Goal: Use online tool/utility: Utilize a website feature to perform a specific function

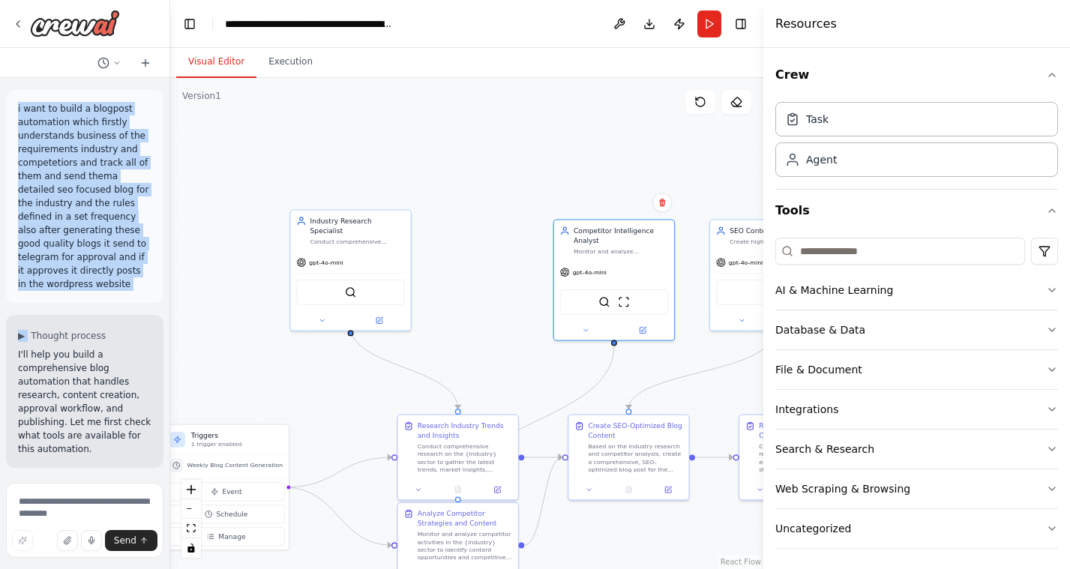
drag, startPoint x: 595, startPoint y: 253, endPoint x: 519, endPoint y: 296, distance: 86.9
click at [519, 296] on div ".deletable-edge-delete-btn { width: 20px; height: 20px; border: 0px solid #ffff…" at bounding box center [466, 323] width 593 height 491
click at [366, 291] on div "SerperDevTool" at bounding box center [350, 289] width 108 height 25
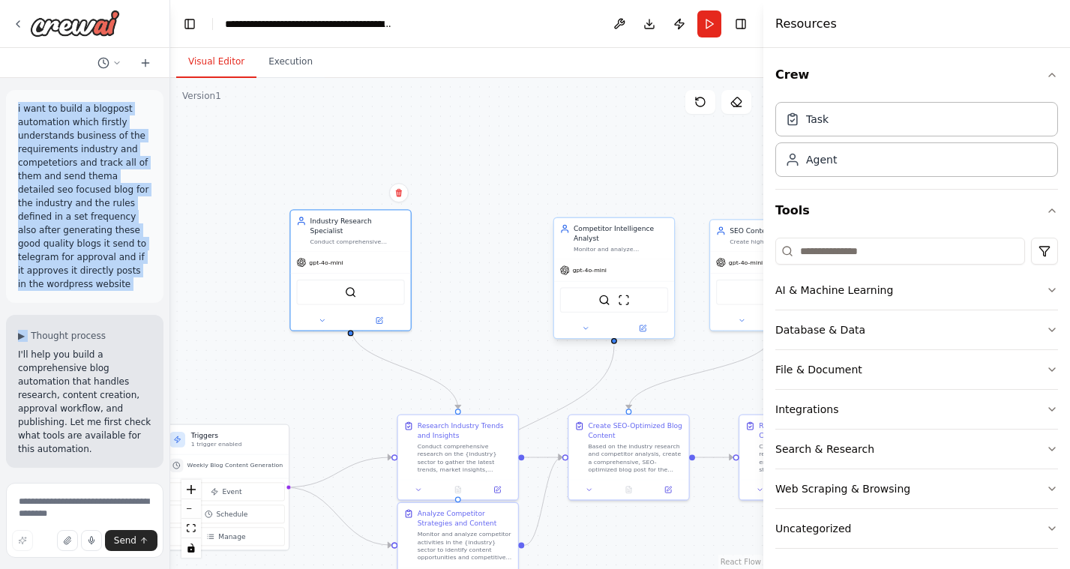
click at [635, 307] on div "SerperDevTool ScrapeWebsiteTool" at bounding box center [614, 299] width 108 height 25
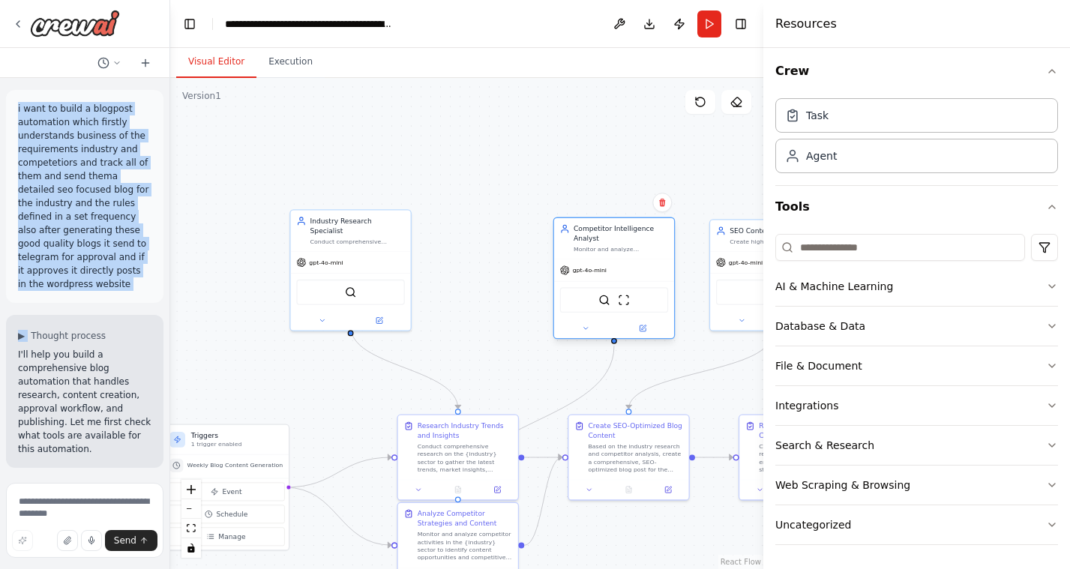
click at [637, 298] on div "SerperDevTool ScrapeWebsiteTool" at bounding box center [614, 299] width 108 height 25
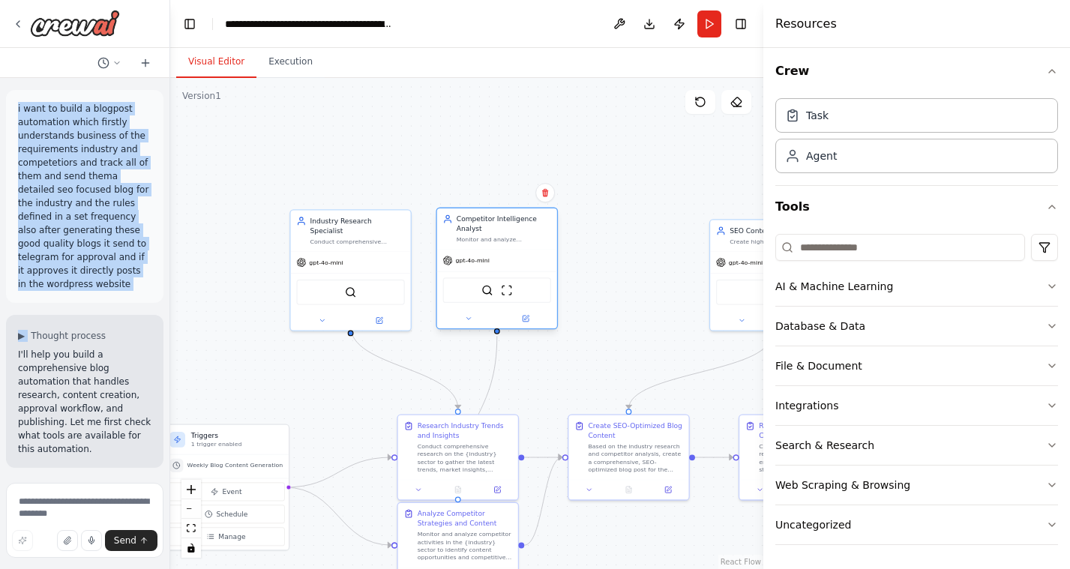
drag, startPoint x: 604, startPoint y: 229, endPoint x: 484, endPoint y: 216, distance: 120.7
click at [484, 216] on div "Competitor Intelligence Analyst" at bounding box center [504, 223] width 94 height 19
click at [457, 160] on div ".deletable-edge-delete-btn { width: 20px; height: 20px; border: 0px solid #ffff…" at bounding box center [466, 323] width 593 height 491
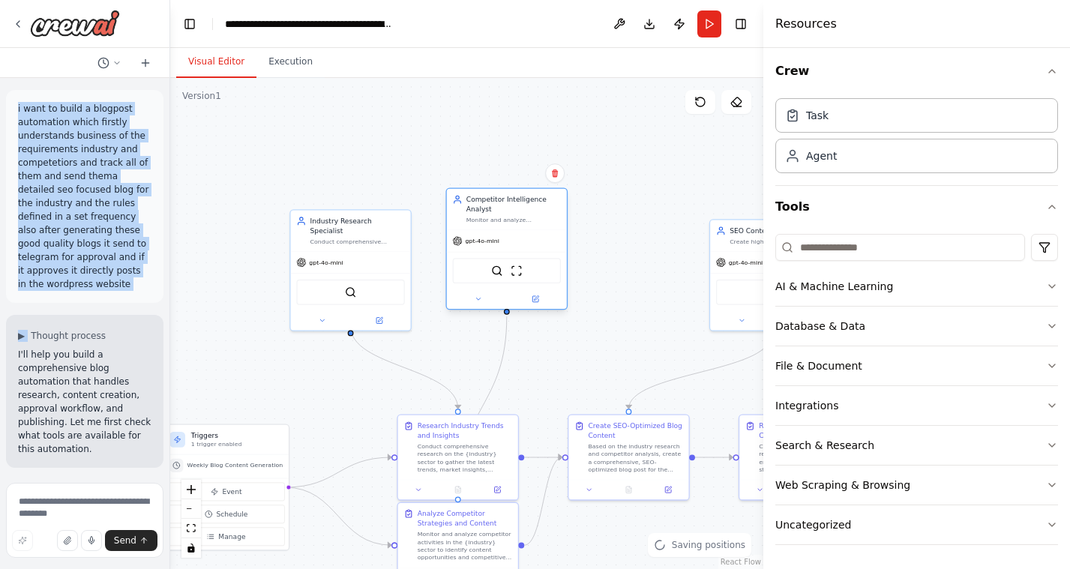
drag, startPoint x: 510, startPoint y: 265, endPoint x: 520, endPoint y: 243, distance: 23.8
click at [520, 243] on div "gpt-4o-mini" at bounding box center [507, 241] width 120 height 22
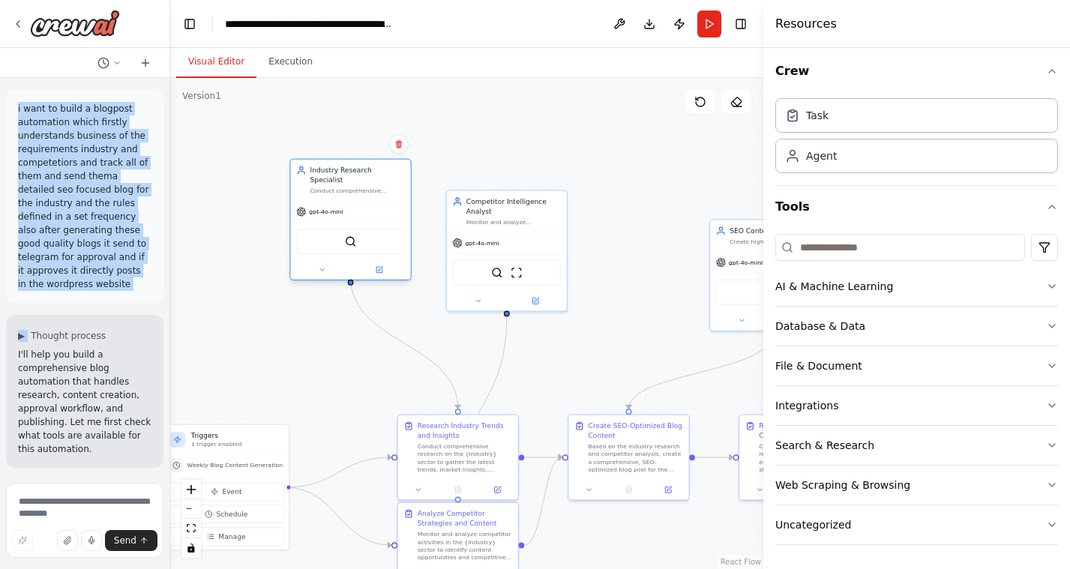
drag, startPoint x: 374, startPoint y: 232, endPoint x: 374, endPoint y: 179, distance: 53.2
click at [374, 187] on div "Conduct comprehensive research on {industry} sector, analyzing business trends,…" at bounding box center [357, 190] width 94 height 7
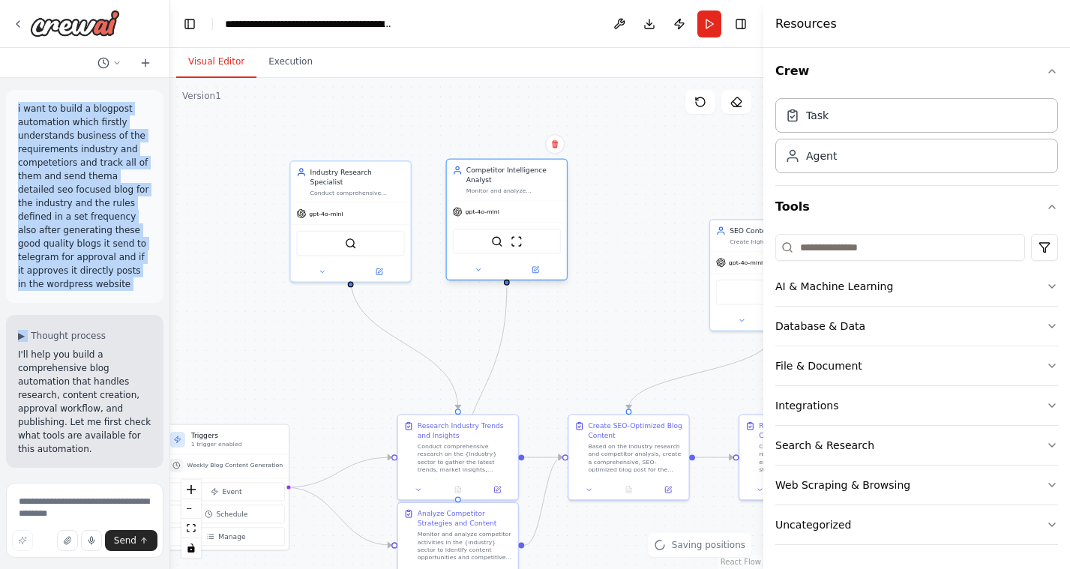
drag, startPoint x: 484, startPoint y: 210, endPoint x: 484, endPoint y: 184, distance: 25.5
click at [484, 184] on div "Competitor Intelligence Analyst" at bounding box center [513, 175] width 94 height 19
click at [484, 184] on div "Competitor Intelligence Analyst Monitor and analyze competitors in {industry} s…" at bounding box center [513, 180] width 94 height 29
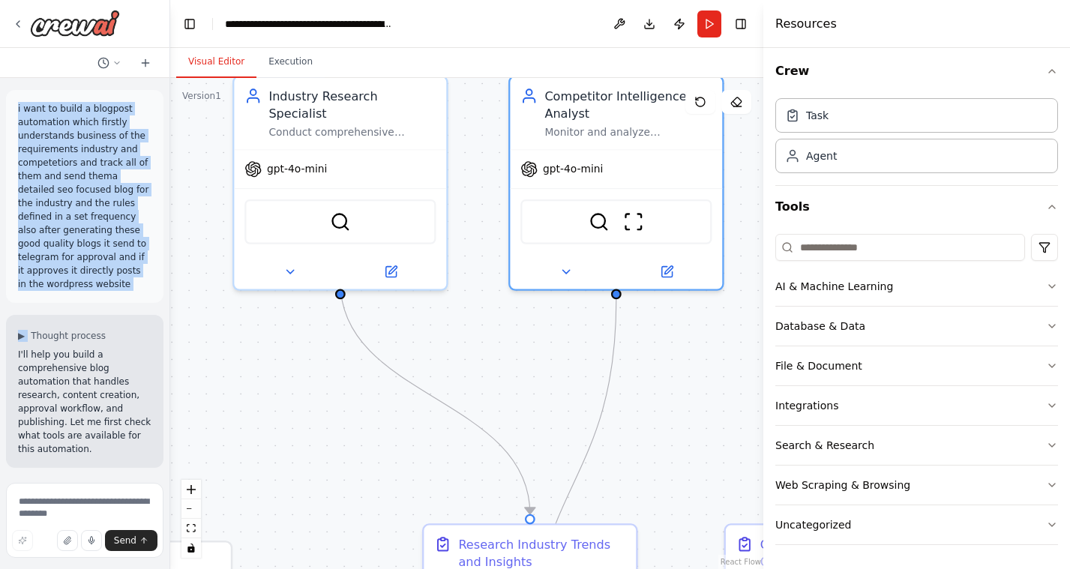
drag, startPoint x: 424, startPoint y: 283, endPoint x: 457, endPoint y: 311, distance: 43.1
click at [457, 311] on div ".deletable-edge-delete-btn { width: 20px; height: 20px; border: 0px solid #ffff…" at bounding box center [466, 323] width 593 height 491
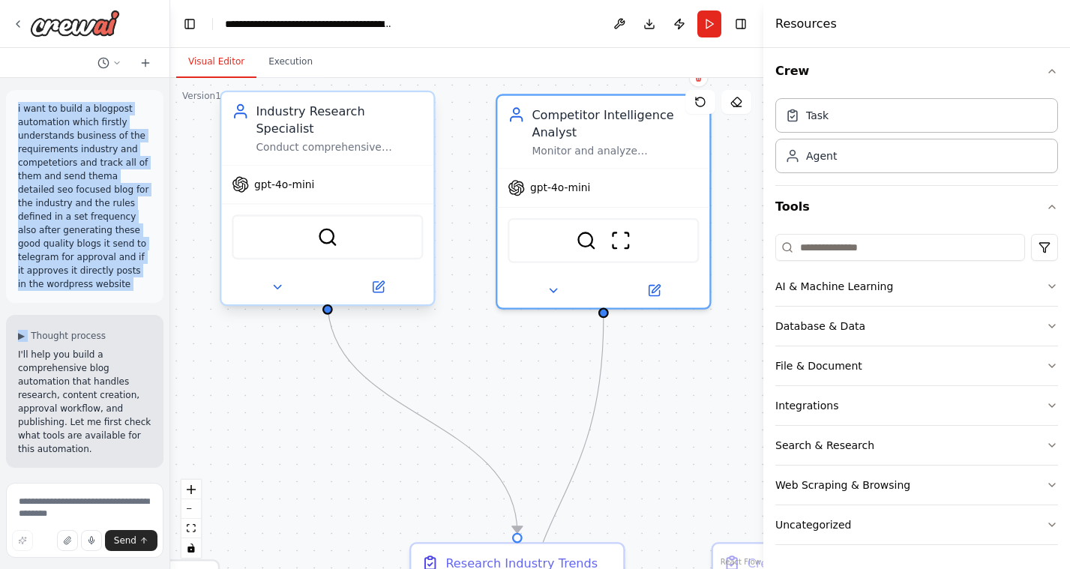
click at [394, 140] on div "Conduct comprehensive research on {industry} sector, analyzing business trends,…" at bounding box center [339, 146] width 167 height 13
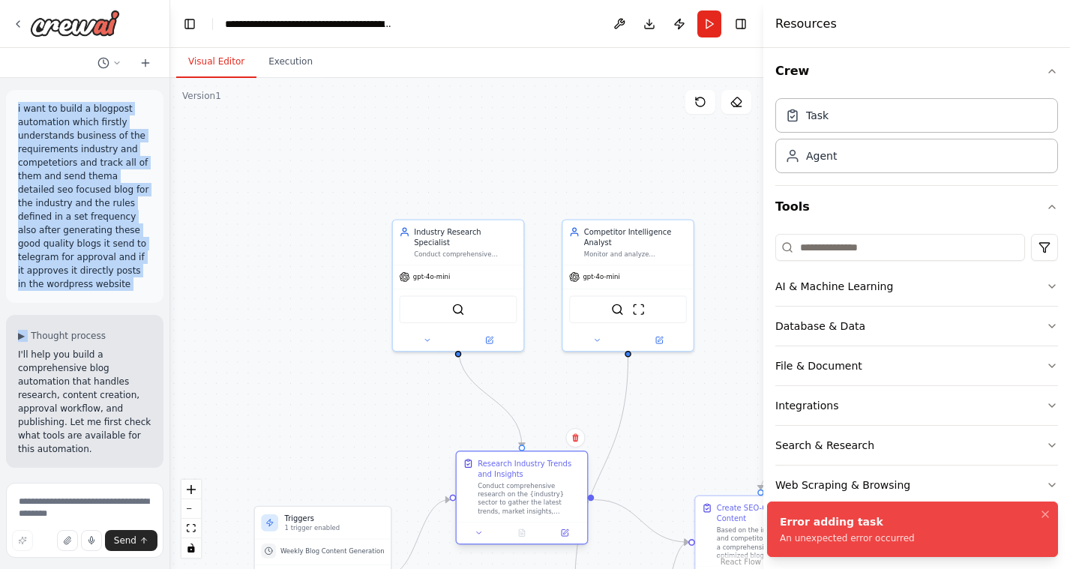
drag, startPoint x: 558, startPoint y: 535, endPoint x: 505, endPoint y: 496, distance: 64.9
click at [505, 496] on div "Conduct comprehensive research on the {industry} sector to gather the latest tr…" at bounding box center [529, 498] width 103 height 34
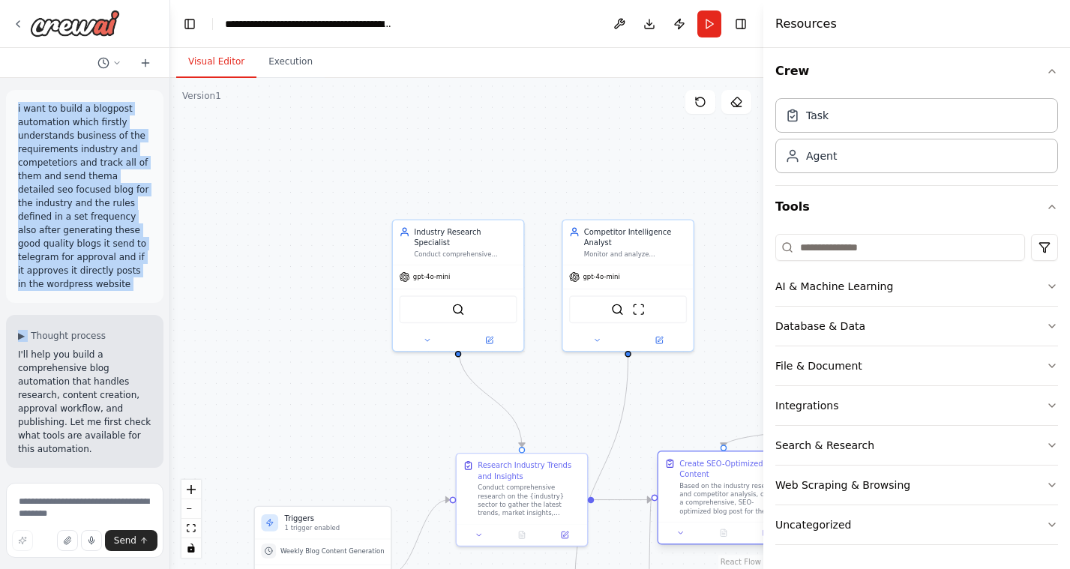
drag, startPoint x: 716, startPoint y: 527, endPoint x: 674, endPoint y: 484, distance: 59.9
click at [674, 484] on div "Create SEO-Optimized Blog Content Based on the industry research and competitor…" at bounding box center [723, 486] width 118 height 57
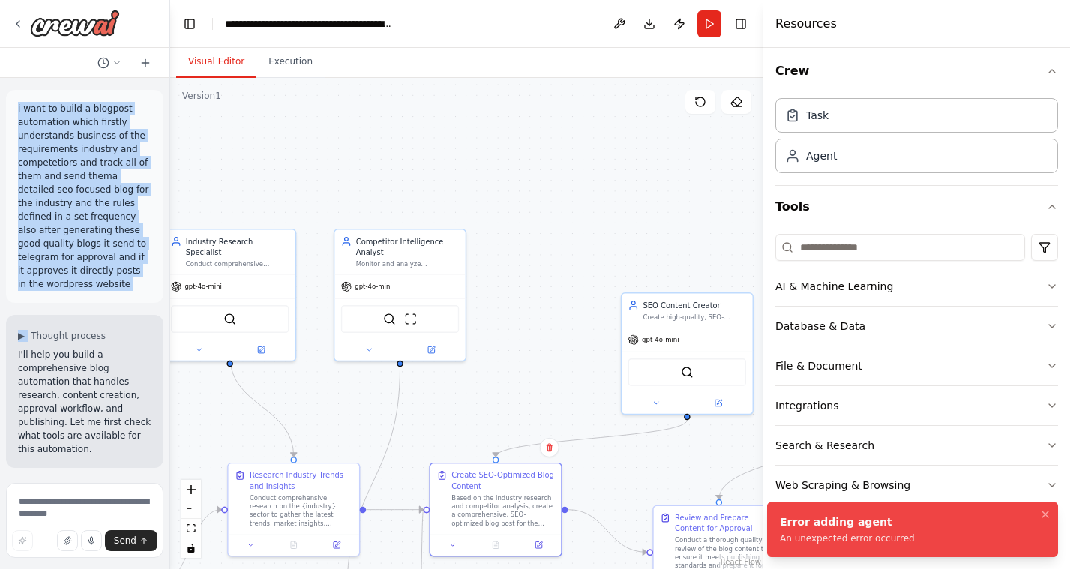
drag, startPoint x: 693, startPoint y: 430, endPoint x: 465, endPoint y: 439, distance: 228.1
click at [465, 439] on div ".deletable-edge-delete-btn { width: 20px; height: 20px; border: 0px solid #ffff…" at bounding box center [466, 323] width 593 height 491
click at [400, 321] on div "SerperDevTool ScrapeWebsiteTool" at bounding box center [400, 317] width 118 height 28
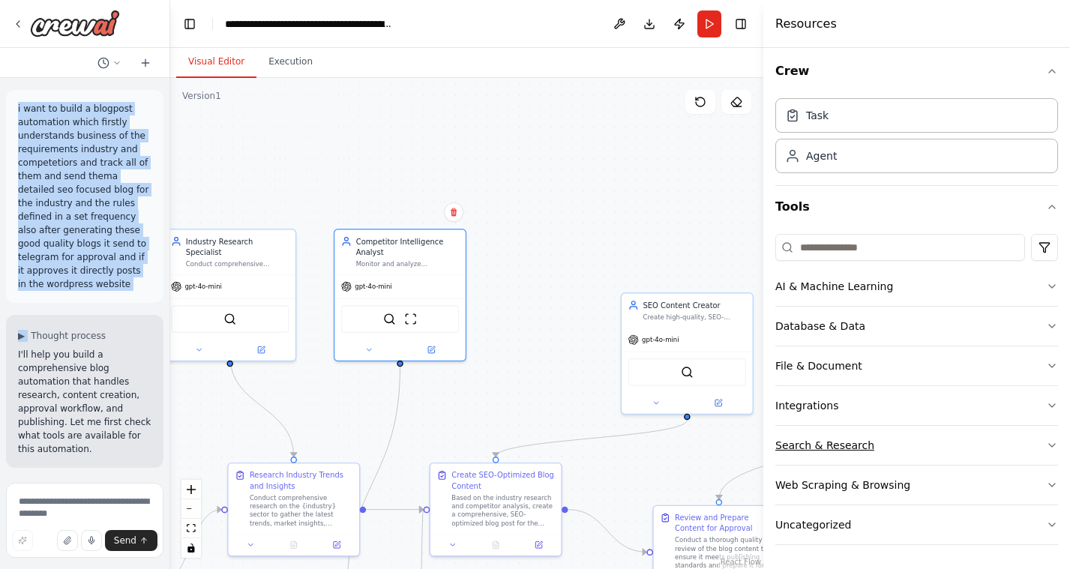
click at [864, 447] on div "Search & Research" at bounding box center [824, 445] width 99 height 15
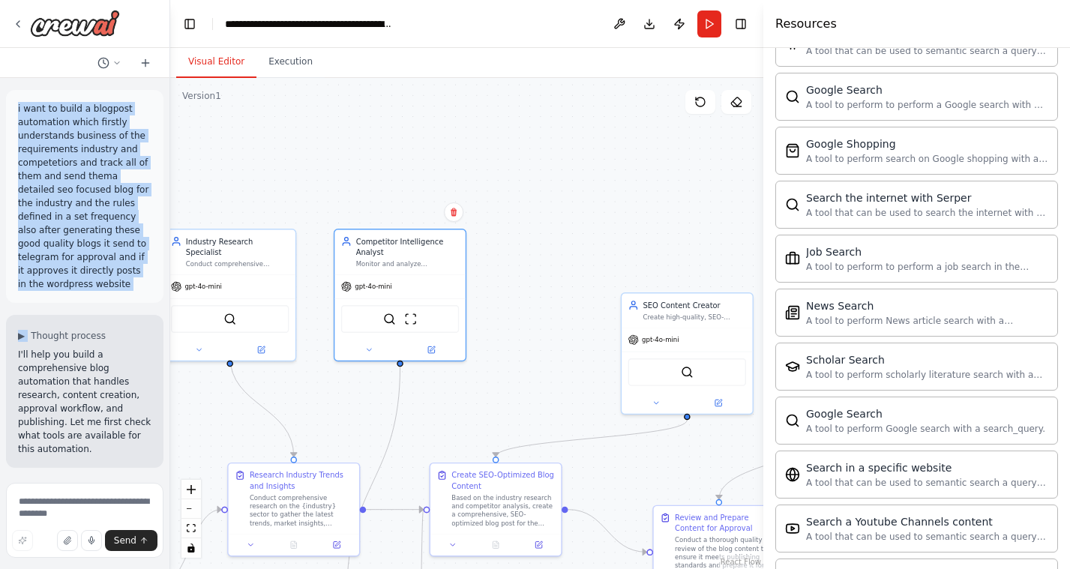
scroll to position [771, 0]
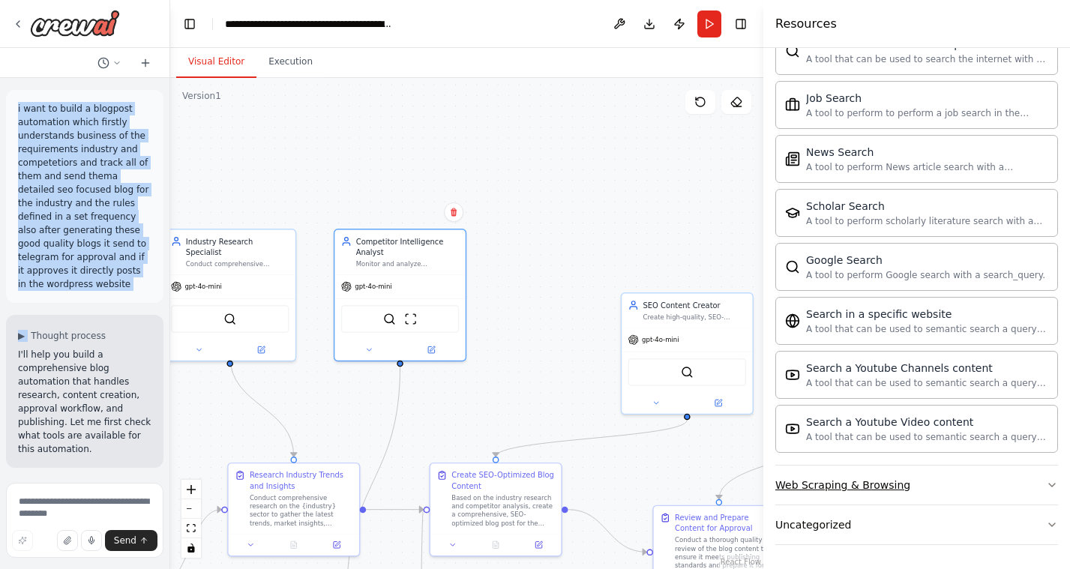
click at [844, 478] on div "Web Scraping & Browsing" at bounding box center [842, 485] width 135 height 15
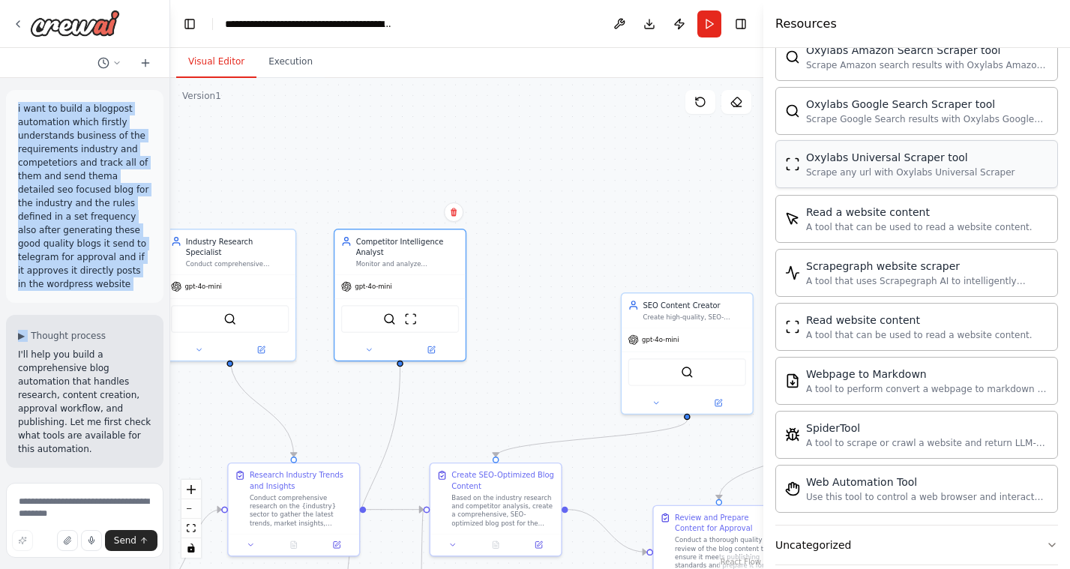
scroll to position [1577, 0]
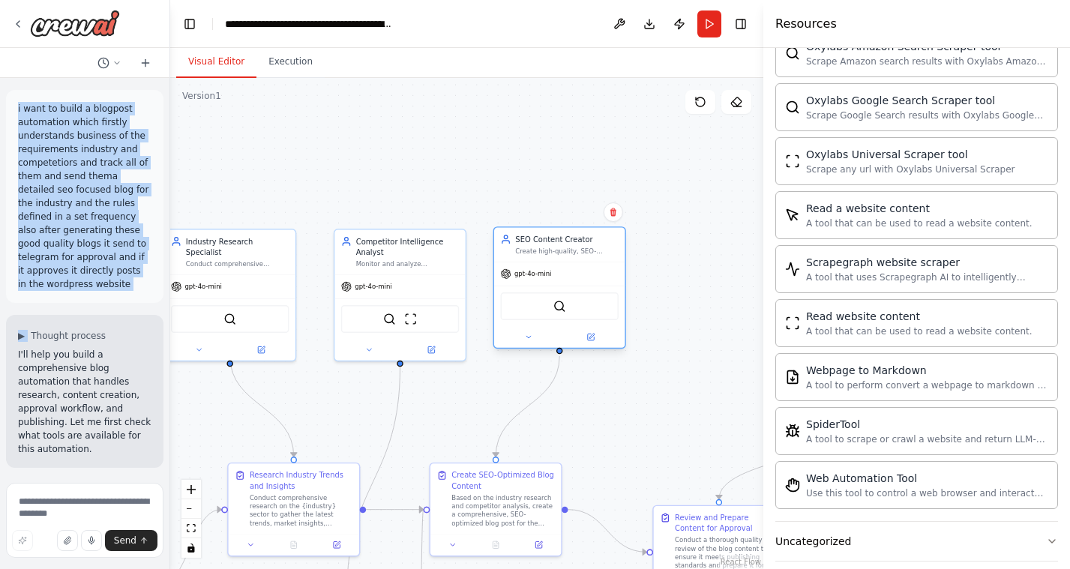
drag, startPoint x: 715, startPoint y: 335, endPoint x: 583, endPoint y: 274, distance: 145.6
click at [583, 274] on div "gpt-4o-mini" at bounding box center [559, 273] width 130 height 23
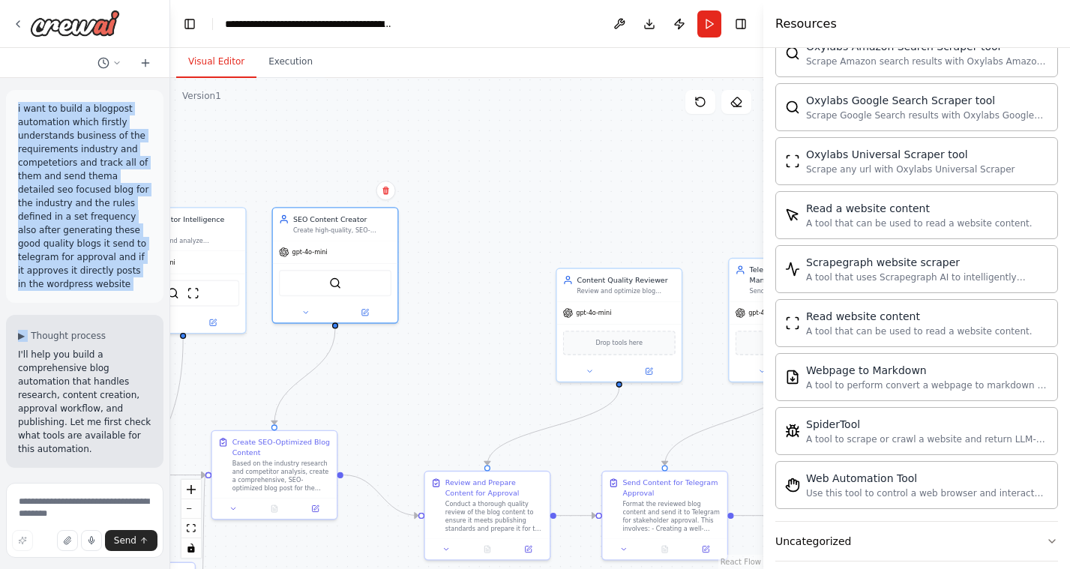
drag, startPoint x: 622, startPoint y: 378, endPoint x: 394, endPoint y: 349, distance: 228.9
click at [394, 349] on div ".deletable-edge-delete-btn { width: 20px; height: 20px; border: 0px solid #ffff…" at bounding box center [466, 323] width 593 height 491
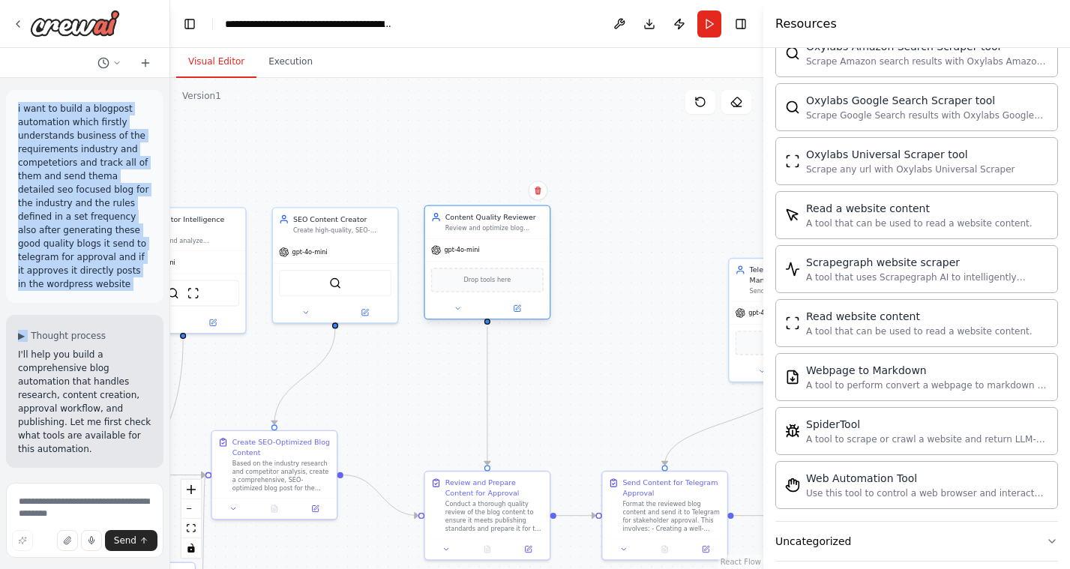
drag, startPoint x: 630, startPoint y: 295, endPoint x: 499, endPoint y: 232, distance: 145.2
click at [499, 232] on div "Content Quality Reviewer Review and optimize blog content for {industry} sector…" at bounding box center [487, 222] width 124 height 32
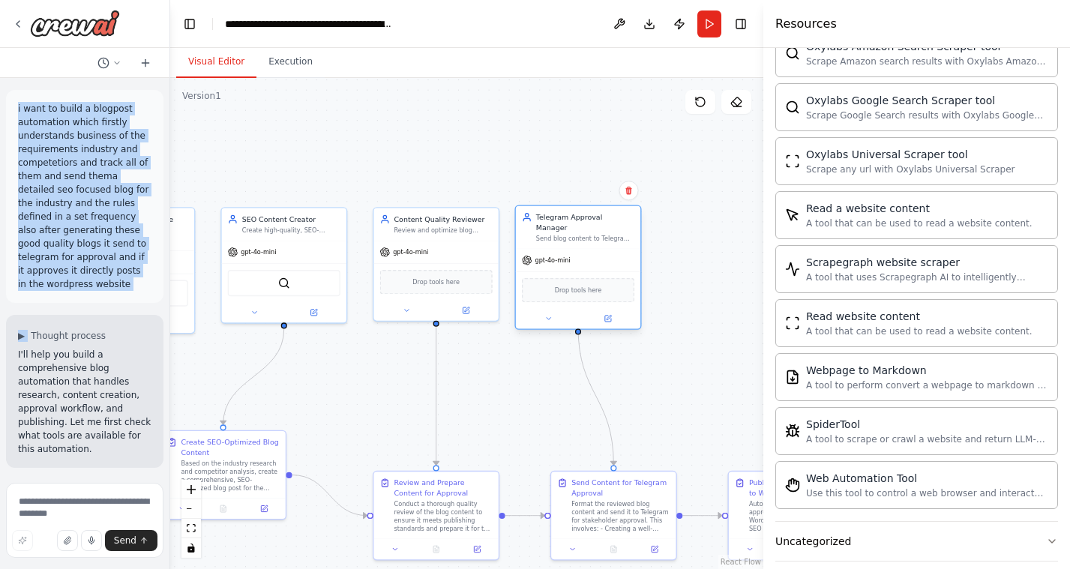
drag, startPoint x: 754, startPoint y: 270, endPoint x: 543, endPoint y: 223, distance: 216.6
click at [543, 220] on div "Telegram Approval Manager" at bounding box center [585, 222] width 98 height 20
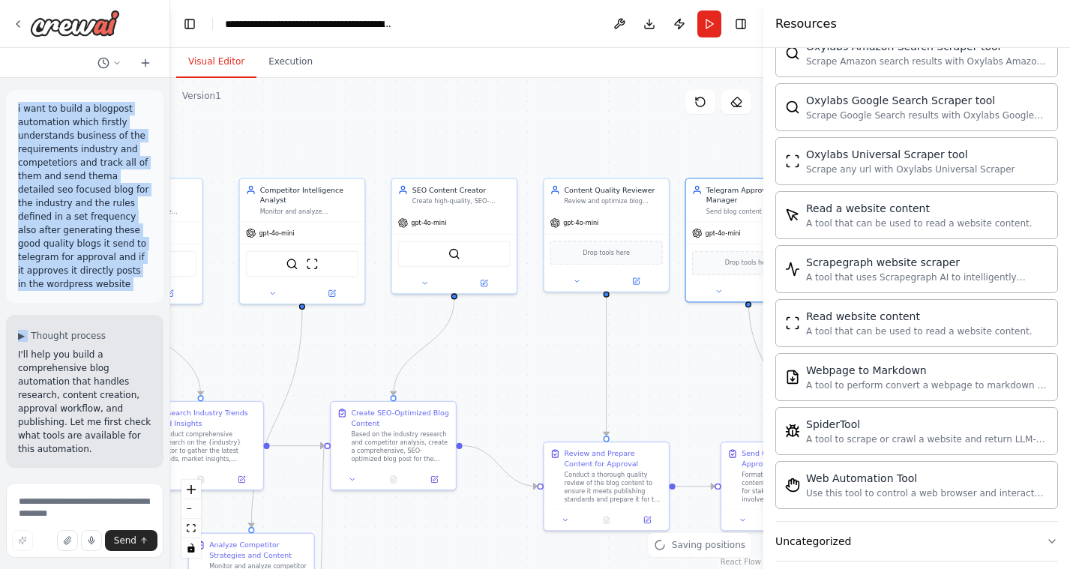
drag, startPoint x: 554, startPoint y: 448, endPoint x: 720, endPoint y: 419, distance: 168.9
click at [720, 419] on div ".deletable-edge-delete-btn { width: 20px; height: 20px; border: 0px solid #ffff…" at bounding box center [466, 323] width 593 height 491
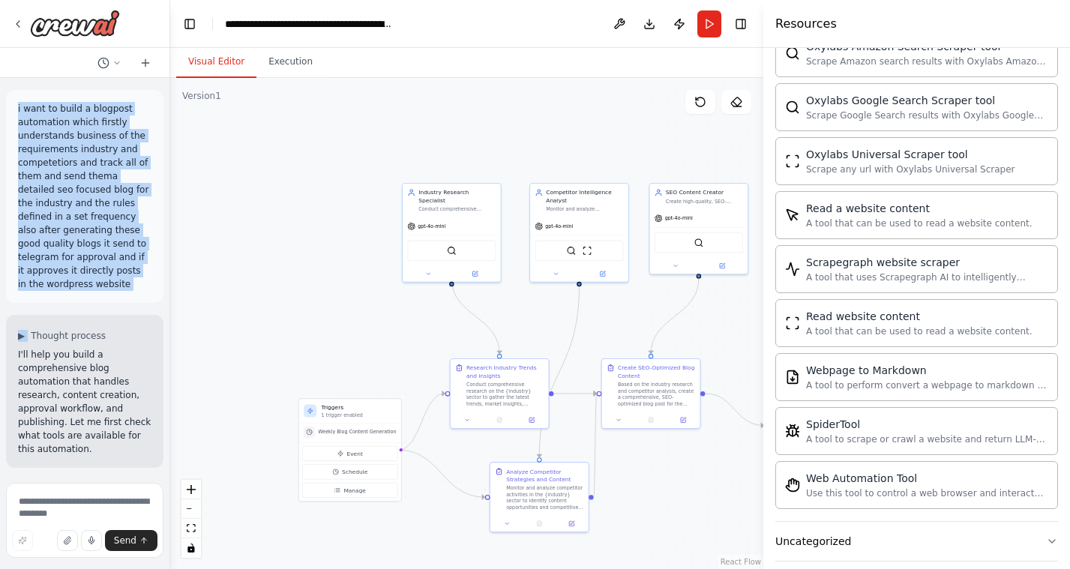
drag, startPoint x: 385, startPoint y: 417, endPoint x: 576, endPoint y: 370, distance: 196.2
click at [576, 370] on div ".deletable-edge-delete-btn { width: 20px; height: 20px; border: 0px solid #ffff…" at bounding box center [466, 323] width 593 height 491
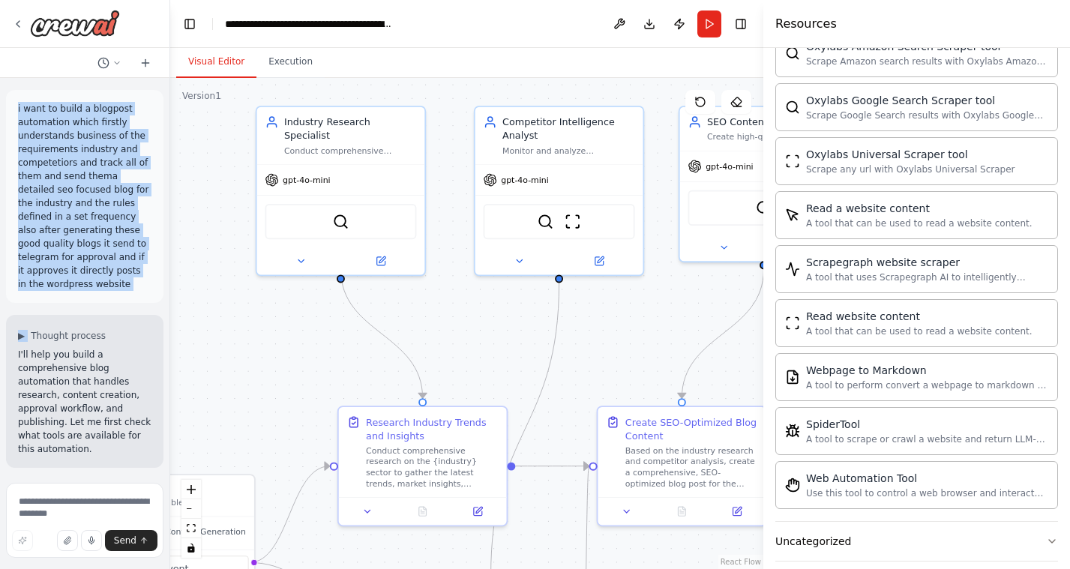
drag, startPoint x: 512, startPoint y: 329, endPoint x: 490, endPoint y: 385, distance: 59.9
click at [490, 385] on div ".deletable-edge-delete-btn { width: 20px; height: 20px; border: 0px solid #ffff…" at bounding box center [466, 323] width 593 height 491
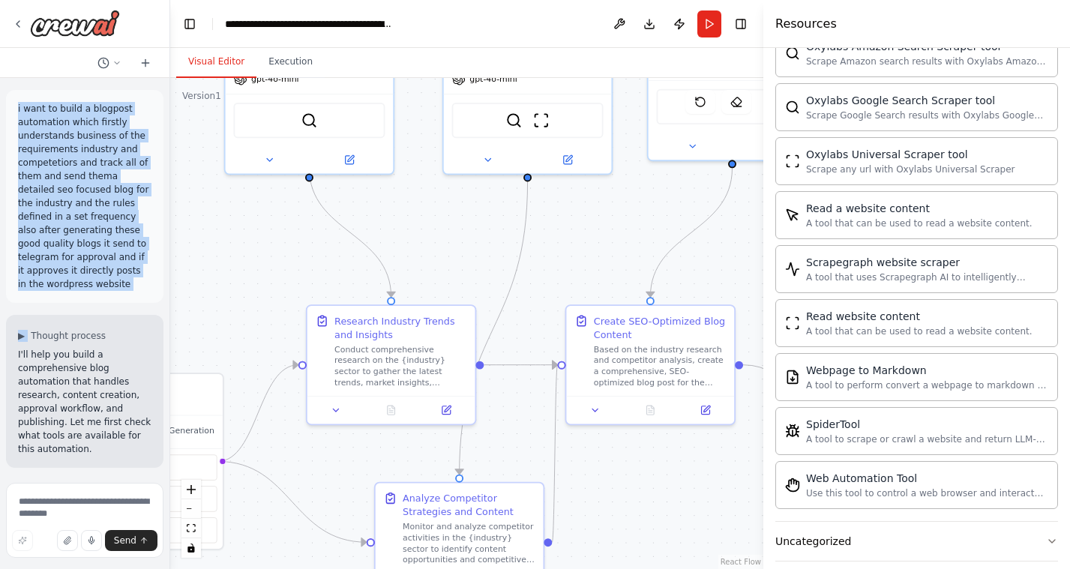
drag, startPoint x: 490, startPoint y: 385, endPoint x: 457, endPoint y: 283, distance: 106.2
click at [457, 283] on div ".deletable-edge-delete-btn { width: 20px; height: 20px; border: 0px solid #ffff…" at bounding box center [466, 323] width 593 height 491
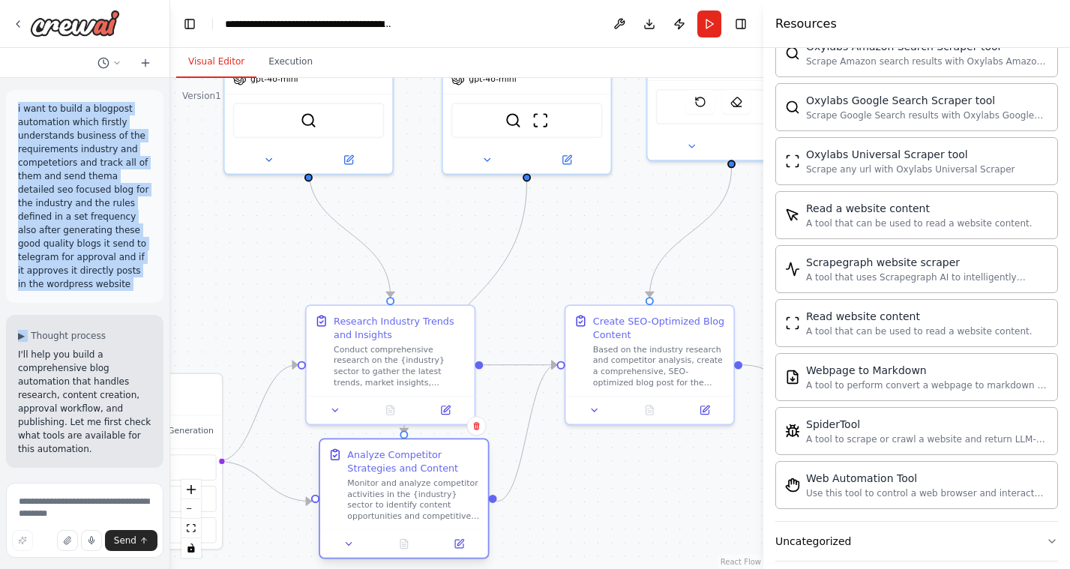
drag, startPoint x: 492, startPoint y: 505, endPoint x: 433, endPoint y: 467, distance: 69.5
click at [433, 467] on div "Analyze Competitor Strategies and Content" at bounding box center [413, 461] width 132 height 27
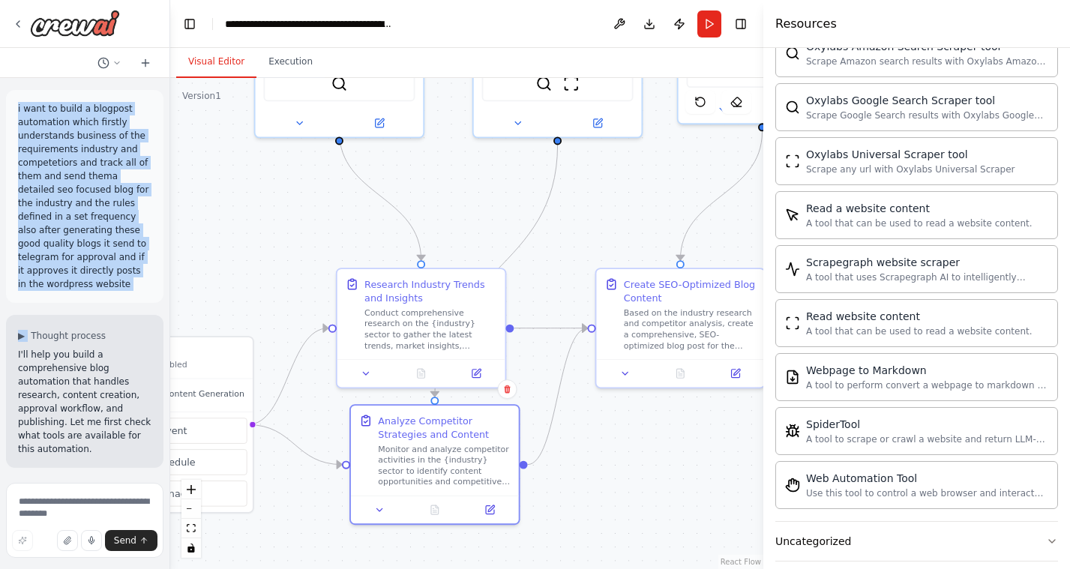
drag, startPoint x: 275, startPoint y: 451, endPoint x: 313, endPoint y: 408, distance: 56.8
click at [310, 409] on div ".deletable-edge-delete-btn { width: 20px; height: 20px; border: 0px solid #ffff…" at bounding box center [466, 323] width 593 height 491
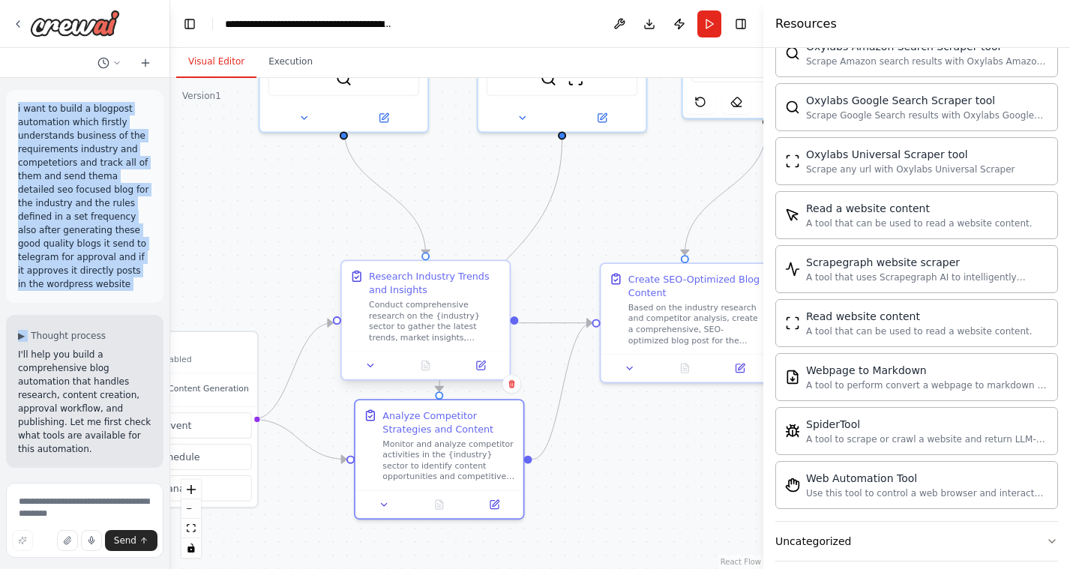
click at [387, 347] on div "Research Industry Trends and Insights Conduct comprehensive research on the {in…" at bounding box center [426, 306] width 168 height 90
click at [397, 334] on div "Conduct comprehensive research on the {industry} sector to gather the latest tr…" at bounding box center [435, 320] width 132 height 43
click at [485, 372] on button at bounding box center [480, 366] width 46 height 16
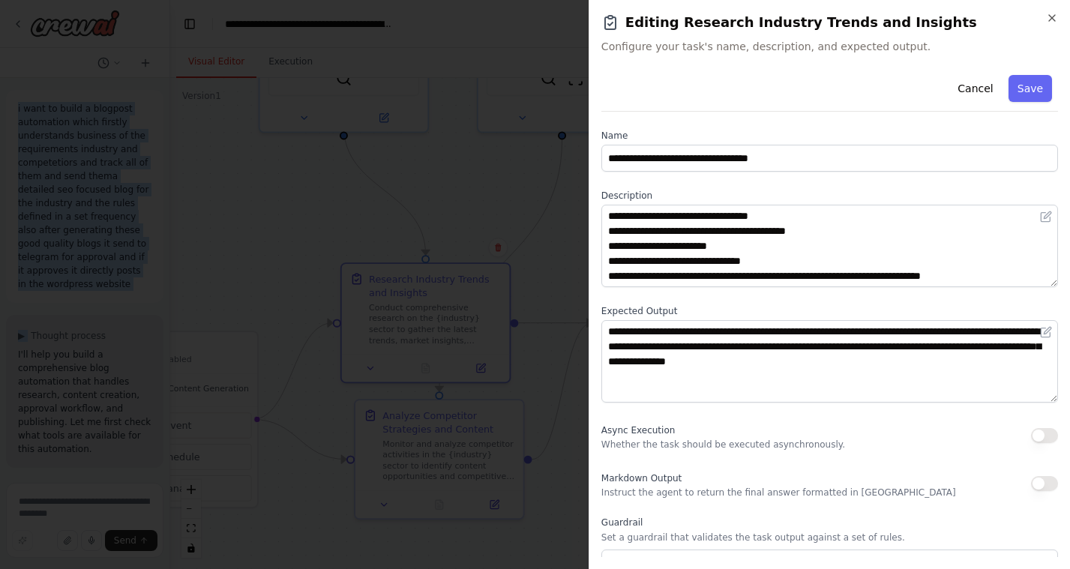
scroll to position [108, 0]
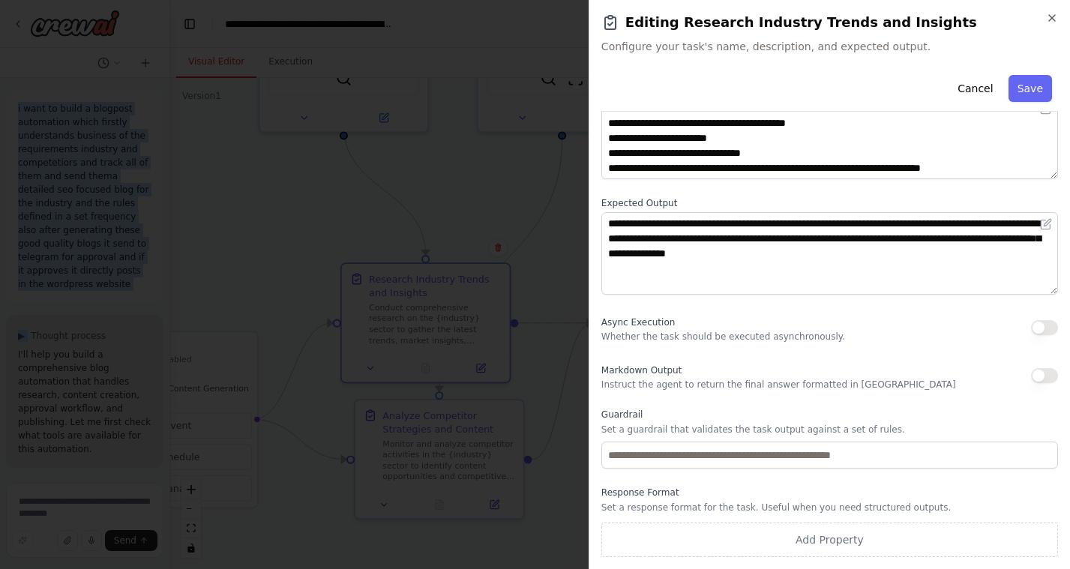
click at [677, 337] on p "Whether the task should be executed asynchronously." at bounding box center [723, 337] width 244 height 12
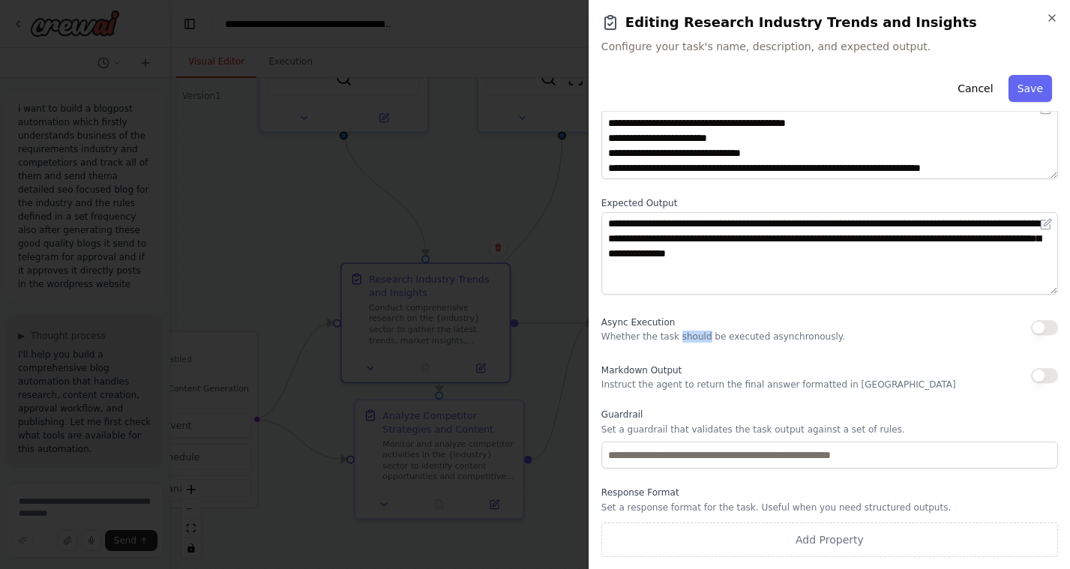
click at [677, 337] on p "Whether the task should be executed asynchronously." at bounding box center [723, 337] width 244 height 12
click at [1041, 323] on button "button" at bounding box center [1044, 327] width 27 height 15
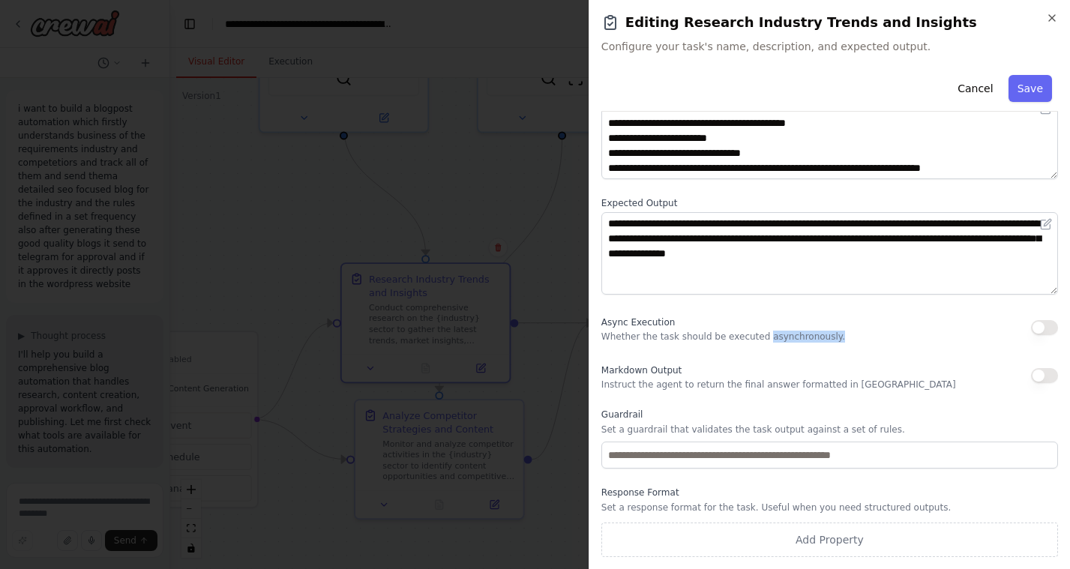
drag, startPoint x: 830, startPoint y: 339, endPoint x: 764, endPoint y: 339, distance: 66.0
click at [764, 339] on p "Whether the task should be executed asynchronously." at bounding box center [723, 337] width 244 height 12
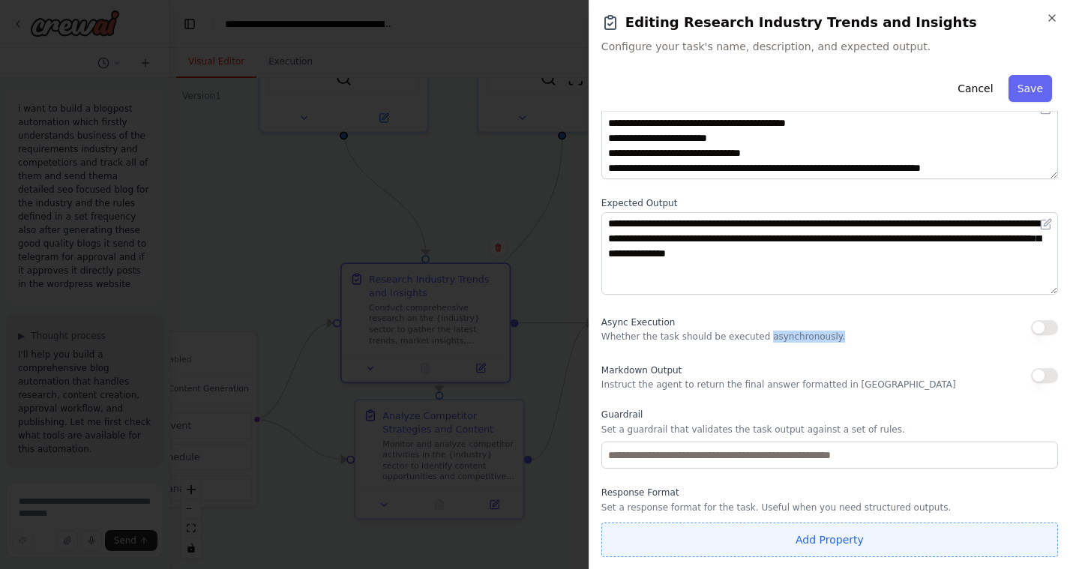
click at [757, 542] on button "Add Property" at bounding box center [829, 540] width 457 height 34
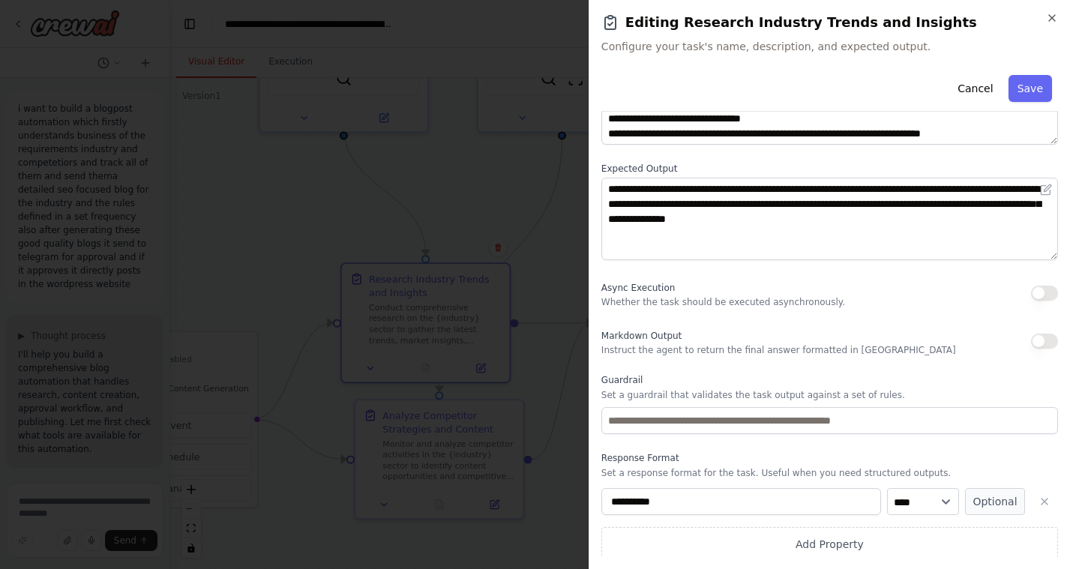
scroll to position [145, 0]
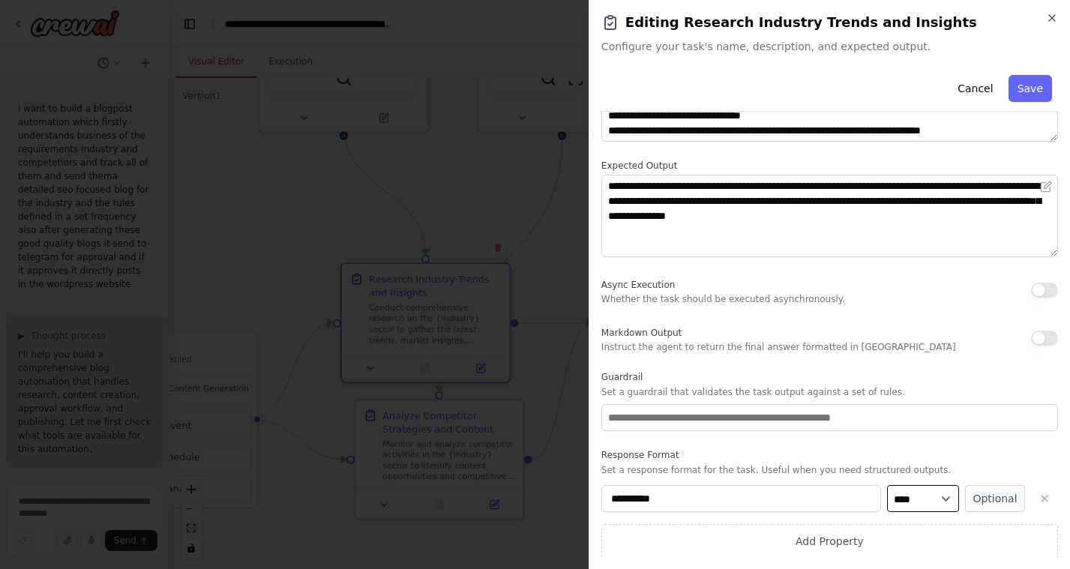
click at [905, 502] on select "**** ******* ******* **** ******" at bounding box center [923, 498] width 72 height 27
click at [1042, 499] on icon "button" at bounding box center [1044, 499] width 12 height 12
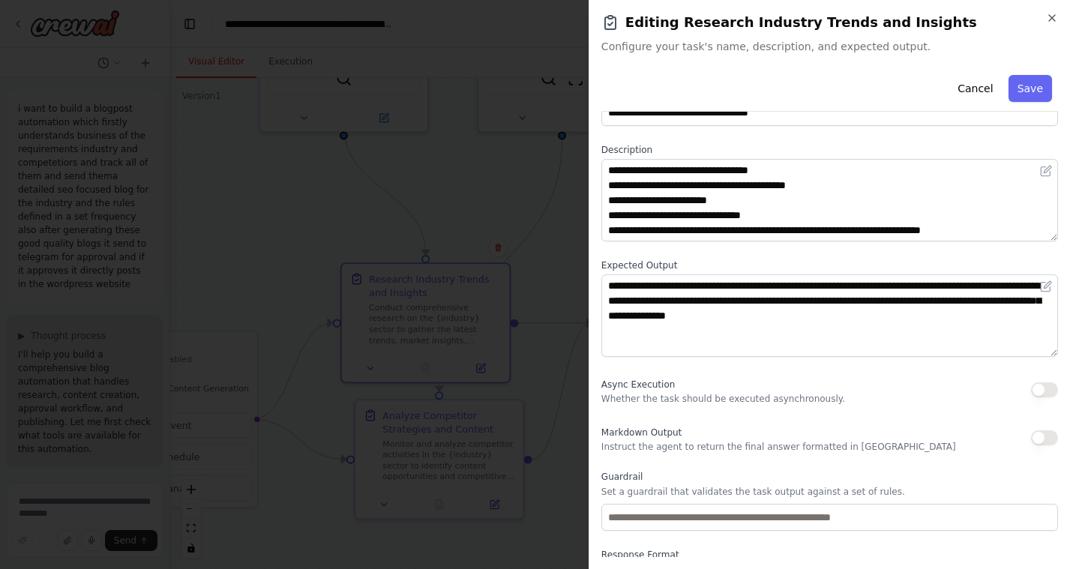
scroll to position [0, 0]
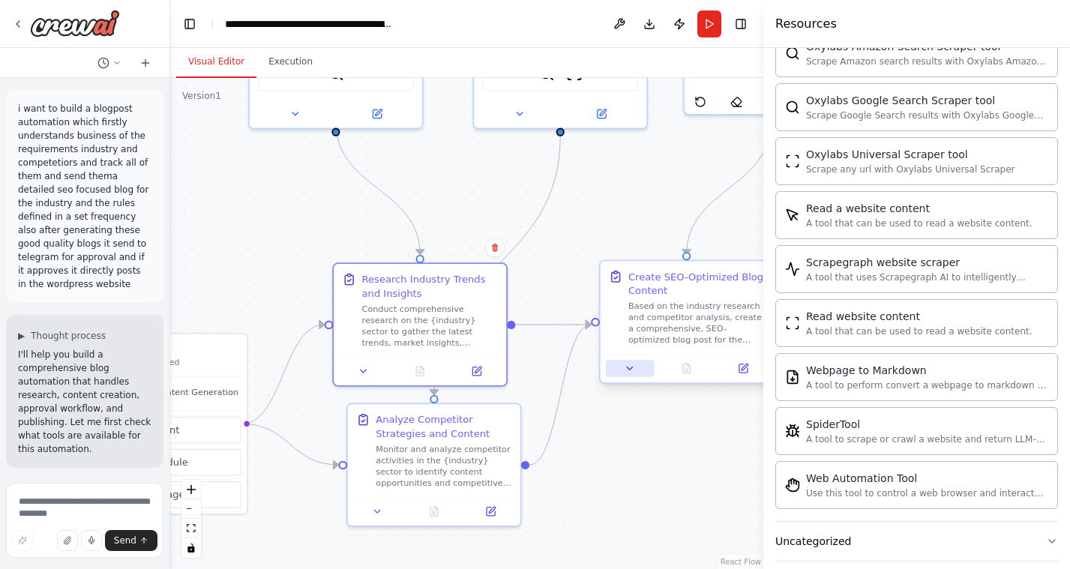
click at [628, 364] on icon at bounding box center [630, 368] width 11 height 11
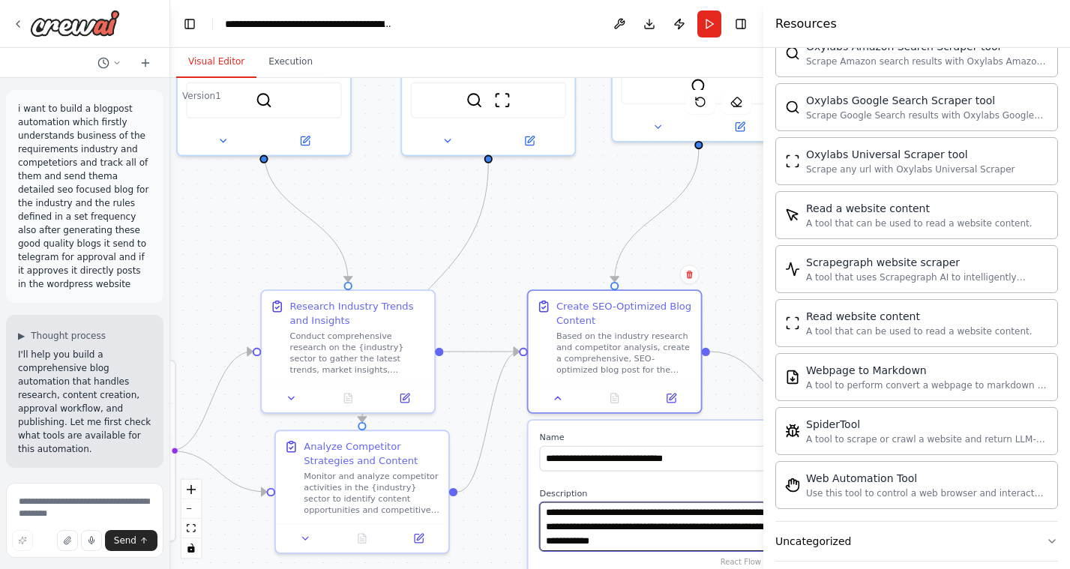
drag, startPoint x: 574, startPoint y: 418, endPoint x: 502, endPoint y: 445, distance: 76.9
click at [502, 445] on div ".deletable-edge-delete-btn { width: 20px; height: 20px; border: 0px solid #ffff…" at bounding box center [466, 323] width 593 height 491
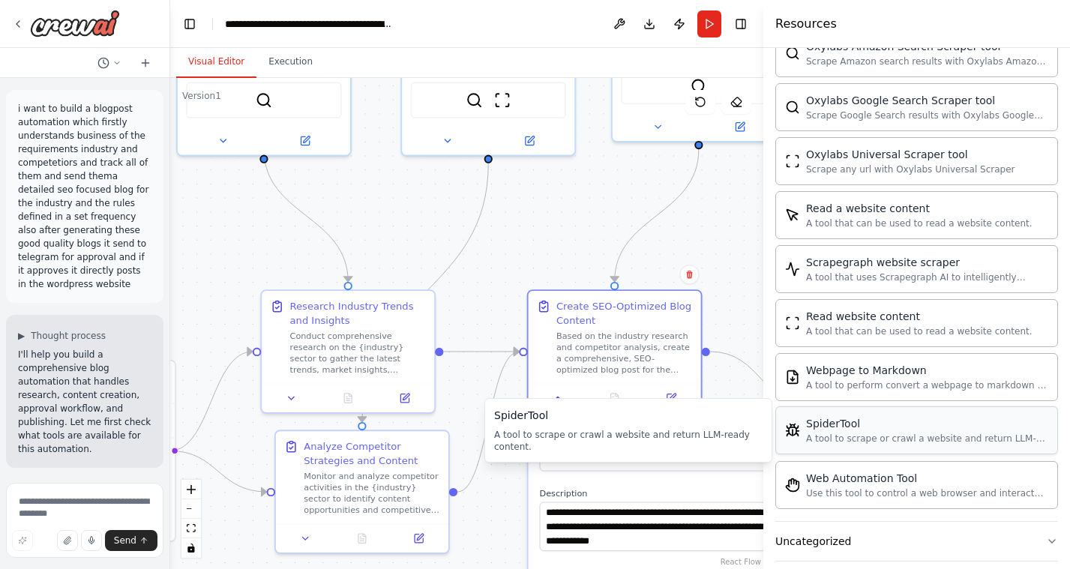
click at [840, 442] on div "A tool to scrape or crawl a website and return LLM-ready content." at bounding box center [927, 439] width 242 height 12
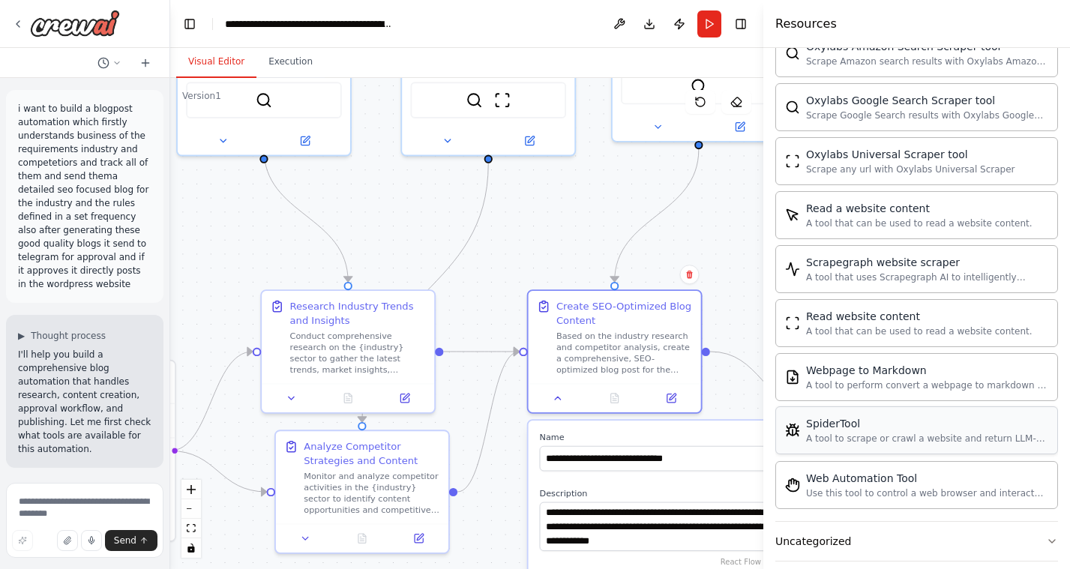
click at [813, 440] on div "A tool to scrape or crawl a website and return LLM-ready content." at bounding box center [927, 439] width 242 height 12
click at [825, 427] on div "SpiderTool" at bounding box center [927, 423] width 242 height 15
click at [803, 433] on div "SpiderTool A tool to scrape or crawl a website and return LLM-ready content." at bounding box center [916, 430] width 263 height 28
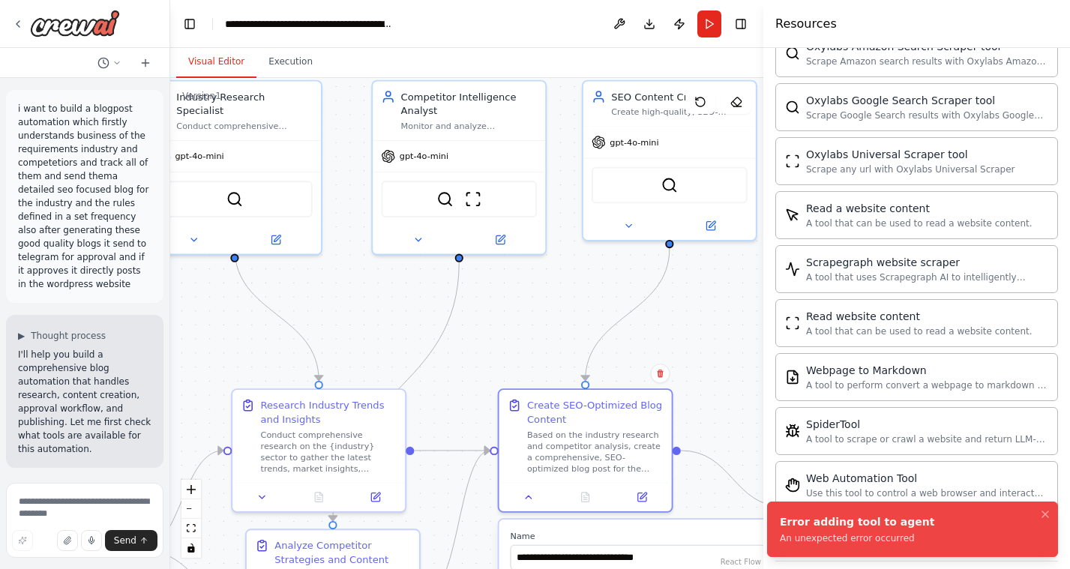
drag, startPoint x: 702, startPoint y: 238, endPoint x: 672, endPoint y: 334, distance: 100.5
click at [672, 336] on div ".deletable-edge-delete-btn { width: 20px; height: 20px; border: 0px solid #ffff…" at bounding box center [466, 323] width 593 height 491
click at [846, 487] on div "Use this tool to control a web browser and interact with websites using natural…" at bounding box center [927, 493] width 242 height 12
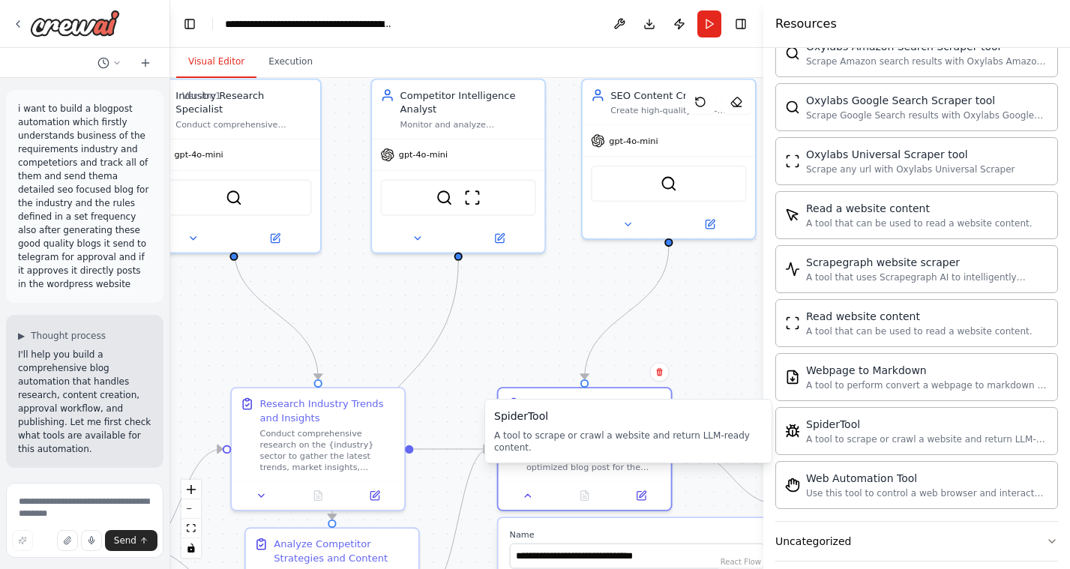
click at [726, 436] on div "A tool to scrape or crawl a website and return LLM-ready content." at bounding box center [628, 442] width 268 height 24
click at [849, 447] on div "SpiderTool A tool to scrape or crawl a website and return LLM-ready content." at bounding box center [916, 430] width 283 height 48
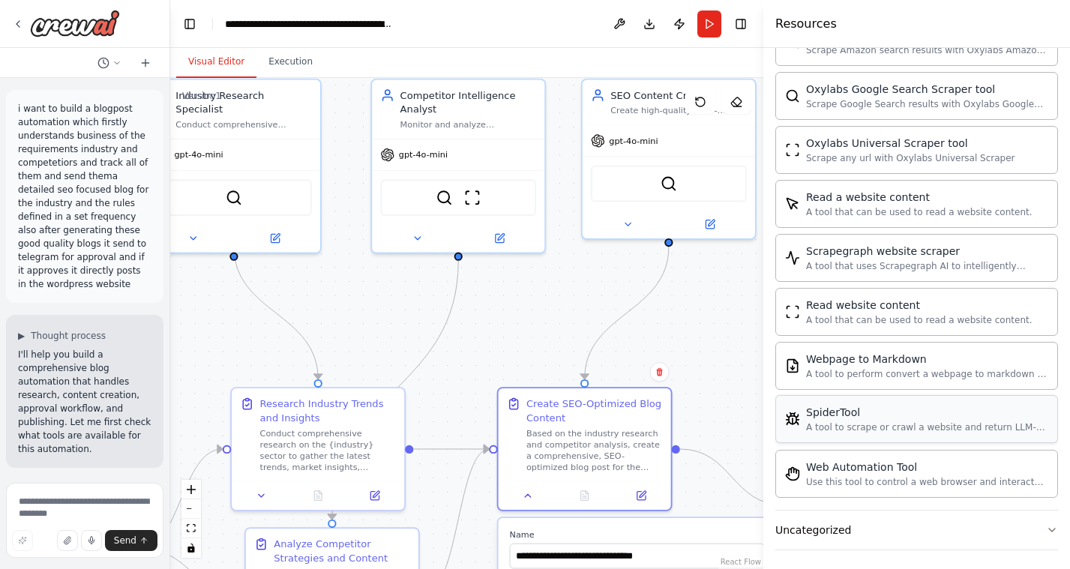
scroll to position [1593, 0]
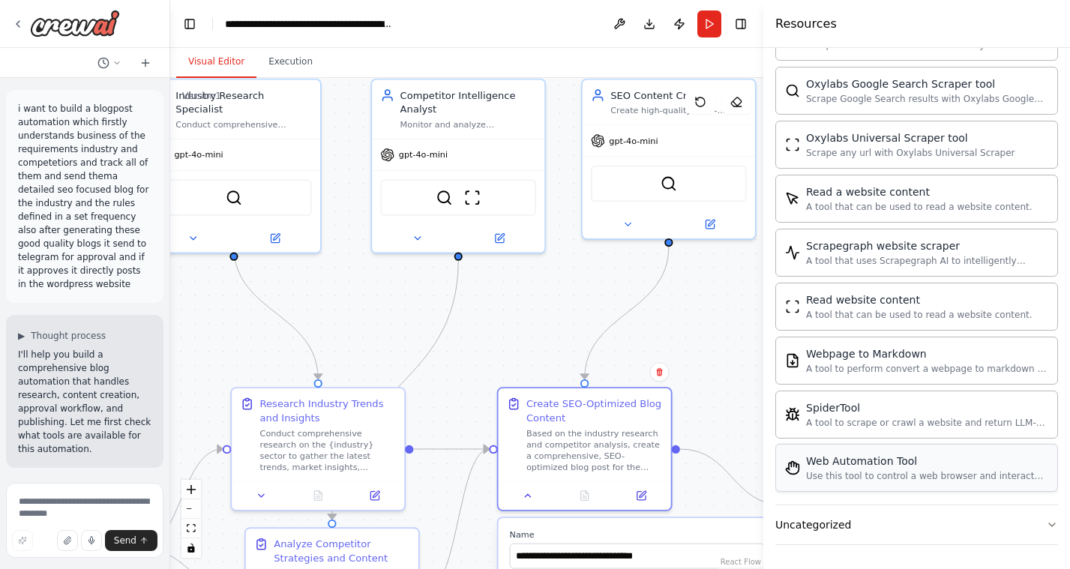
click at [840, 469] on div "Web Automation Tool Use this tool to control a web browser and interact with we…" at bounding box center [927, 468] width 242 height 28
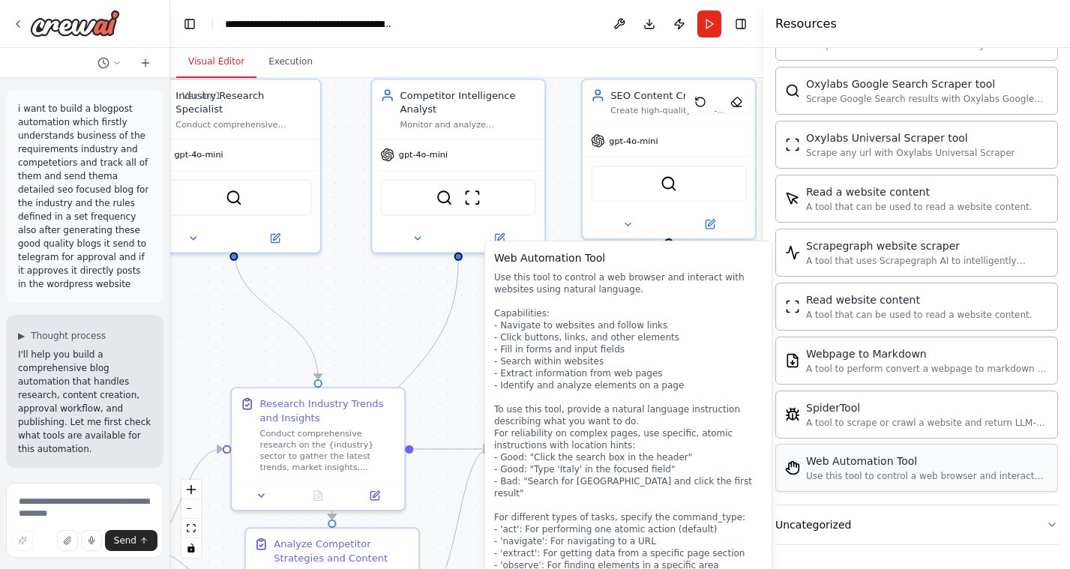
click at [869, 476] on div "Use this tool to control a web browser and interact with websites using natural…" at bounding box center [927, 476] width 242 height 12
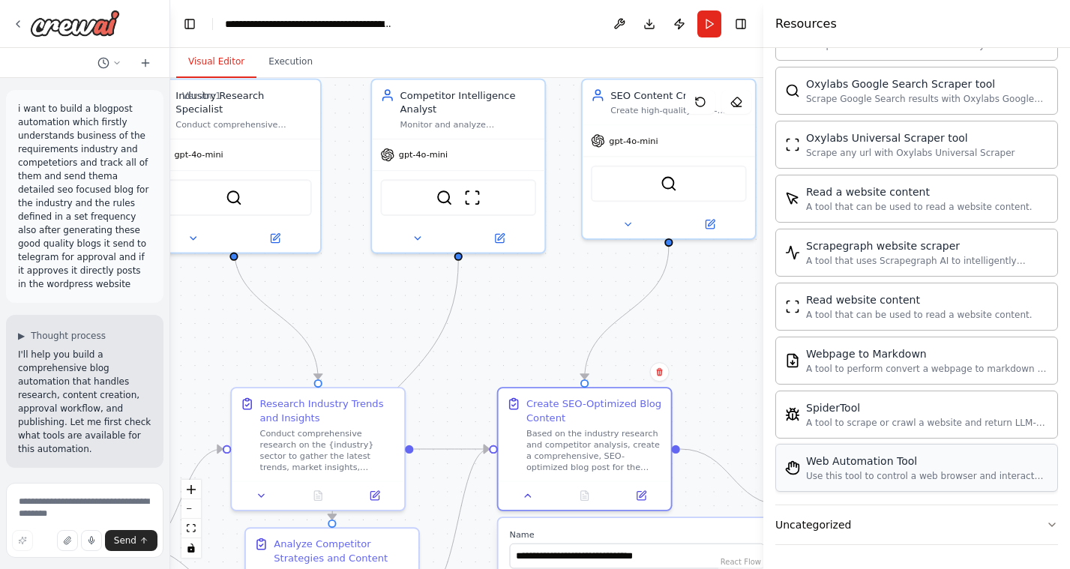
click at [869, 476] on div "Use this tool to control a web browser and interact with websites using natural…" at bounding box center [927, 476] width 242 height 12
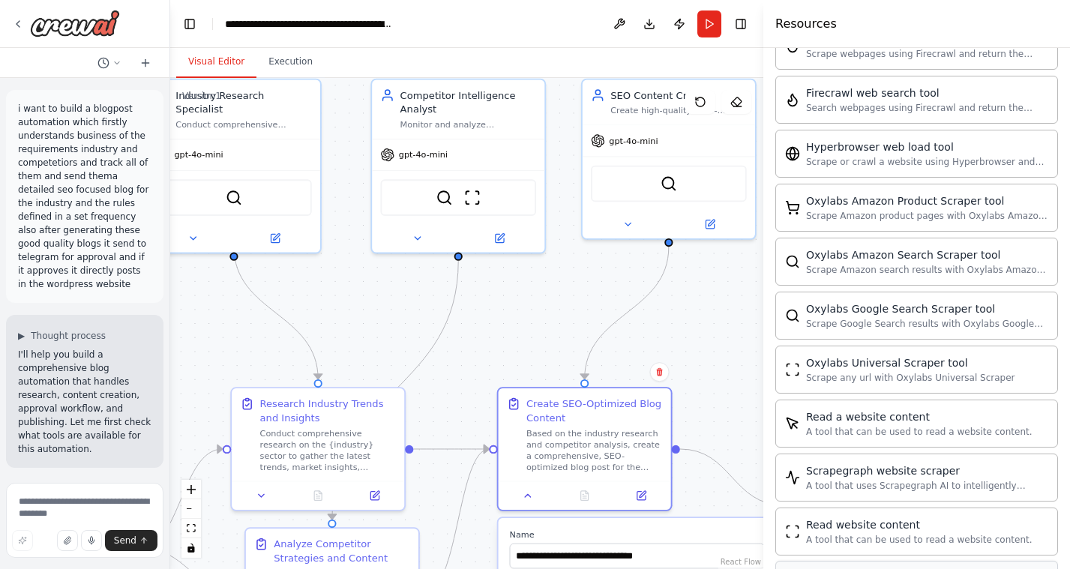
scroll to position [1366, 0]
click at [747, 24] on button "Toggle Right Sidebar" at bounding box center [740, 23] width 21 height 21
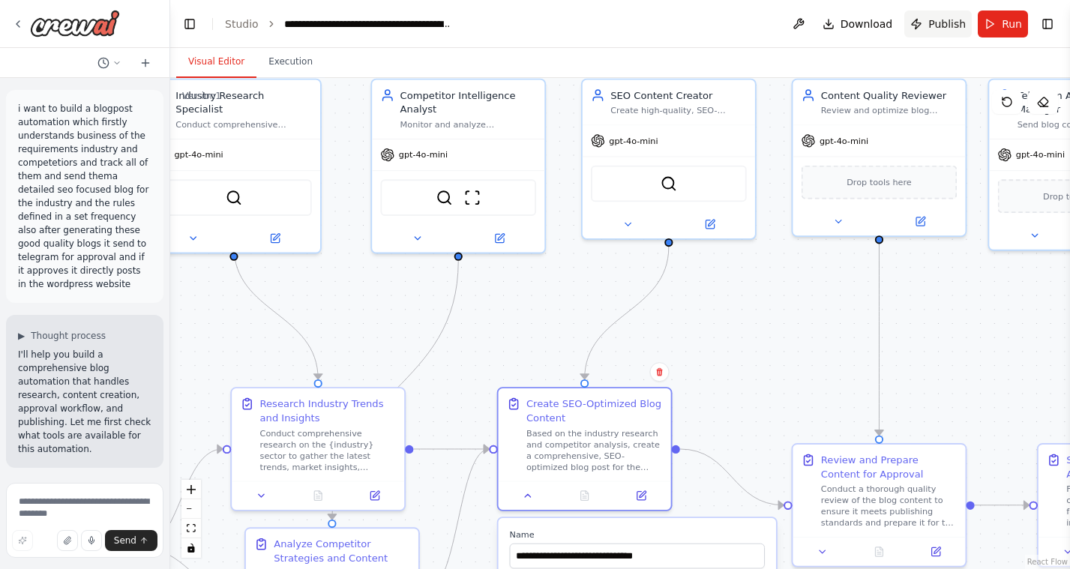
click at [944, 22] on span "Publish" at bounding box center [946, 23] width 37 height 15
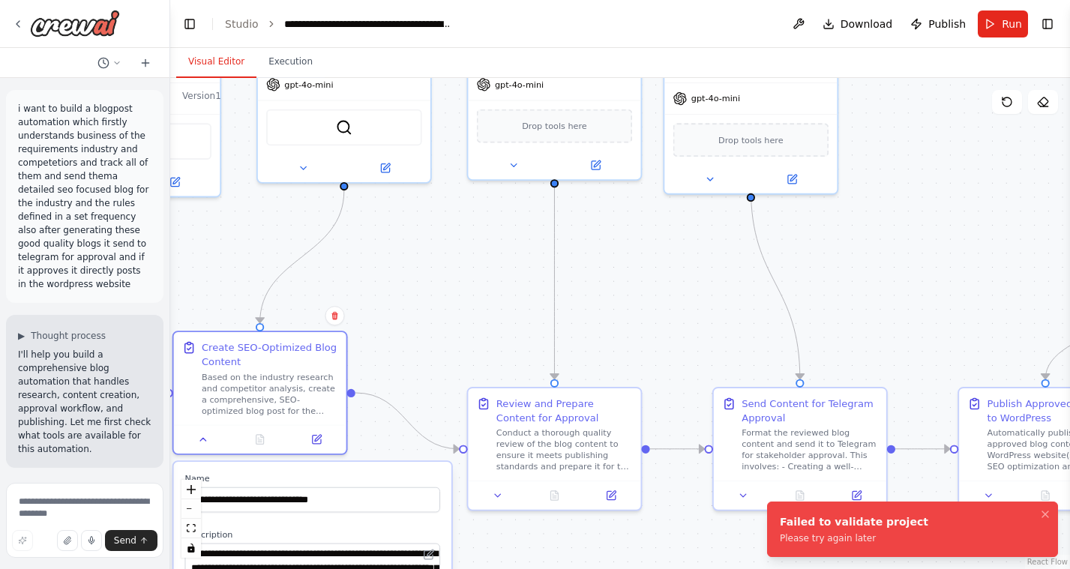
drag, startPoint x: 1011, startPoint y: 414, endPoint x: 686, endPoint y: 358, distance: 329.5
click at [686, 358] on div ".deletable-edge-delete-btn { width: 20px; height: 20px; border: 0px solid #ffff…" at bounding box center [620, 323] width 900 height 491
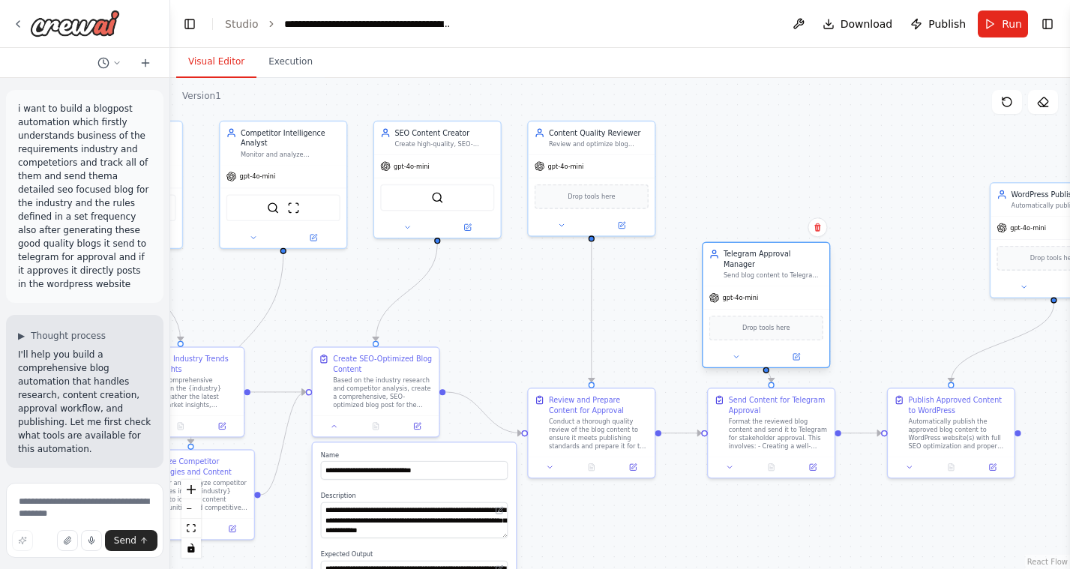
drag, startPoint x: 761, startPoint y: 159, endPoint x: 796, endPoint y: 283, distance: 128.6
click at [796, 286] on div "gpt-4o-mini" at bounding box center [765, 297] width 127 height 22
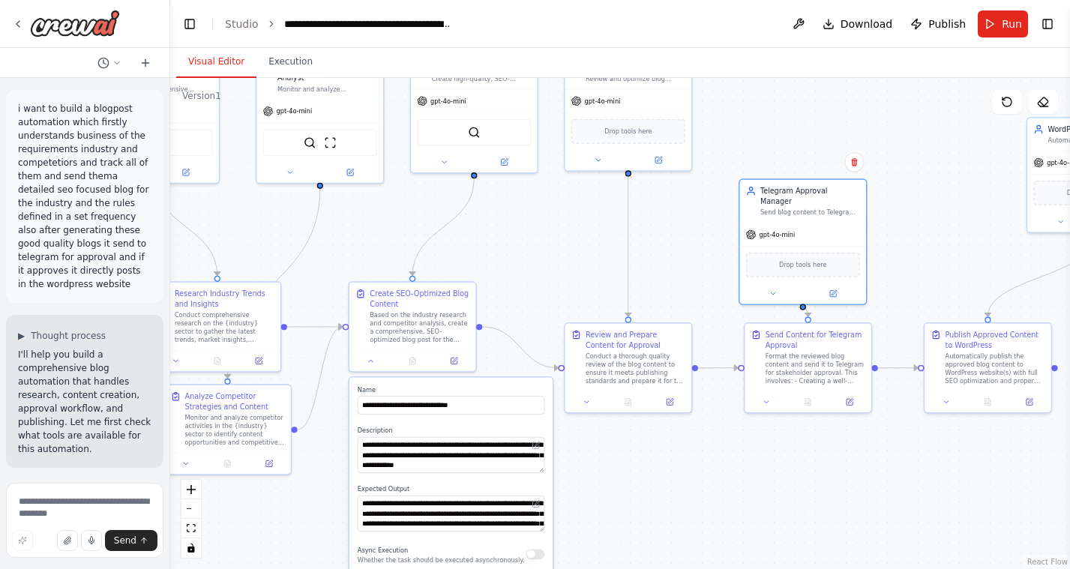
drag, startPoint x: 906, startPoint y: 239, endPoint x: 943, endPoint y: 174, distance: 74.9
click at [943, 174] on div ".deletable-edge-delete-btn { width: 20px; height: 20px; border: 0px solid #ffff…" at bounding box center [620, 323] width 900 height 491
click at [827, 206] on div "Send blog content to Telegram for approval, handle responses, and manage the ap…" at bounding box center [810, 210] width 100 height 8
click at [882, 204] on div ".deletable-edge-delete-btn { width: 20px; height: 20px; border: 0px solid #ffff…" at bounding box center [620, 323] width 900 height 491
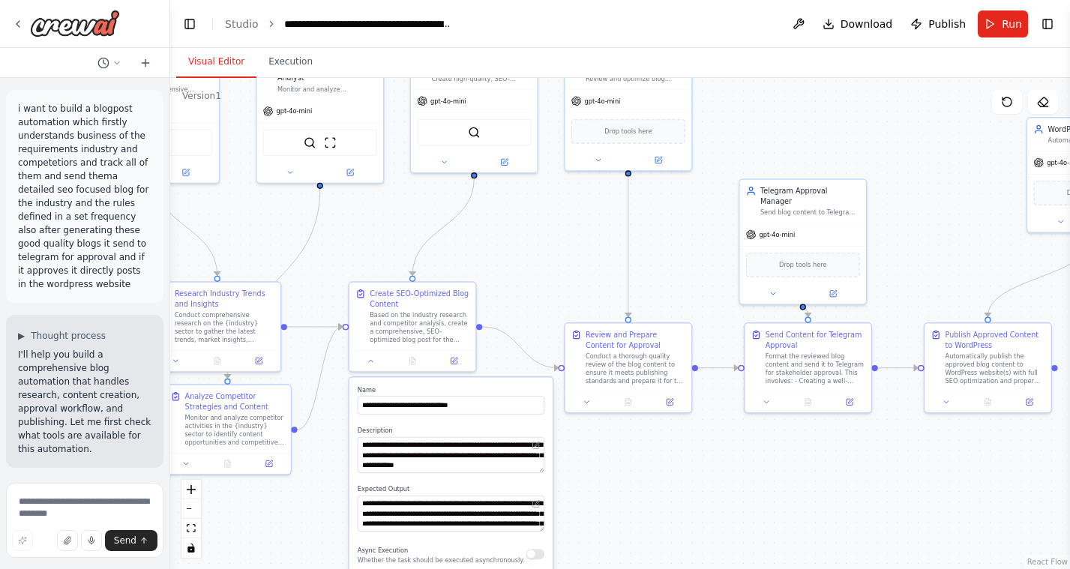
click at [882, 204] on div ".deletable-edge-delete-btn { width: 20px; height: 20px; border: 0px solid #ffff…" at bounding box center [620, 323] width 900 height 491
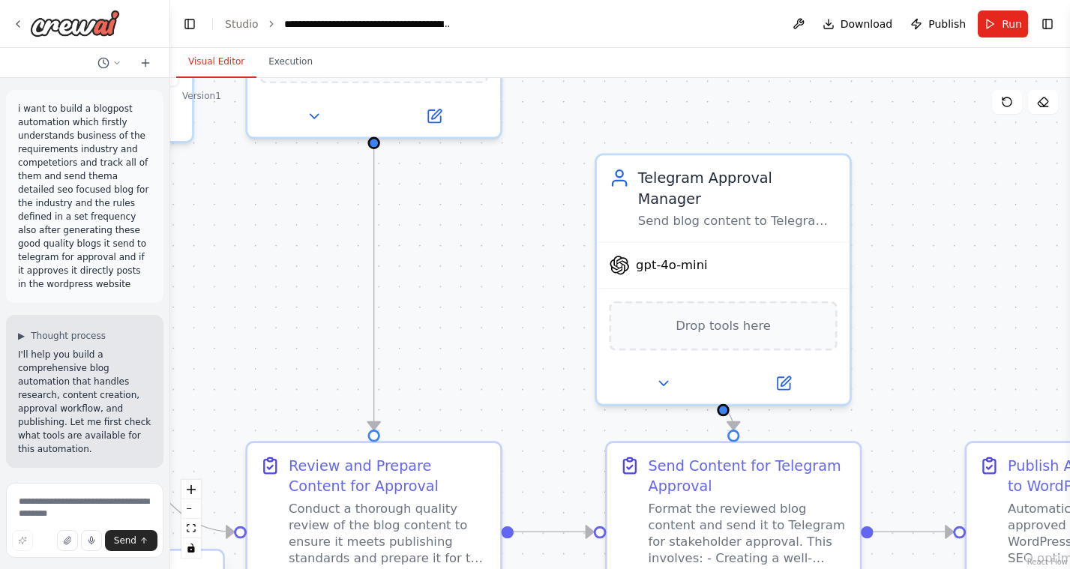
click at [882, 204] on div ".deletable-edge-delete-btn { width: 20px; height: 20px; border: 0px solid #ffff…" at bounding box center [620, 323] width 900 height 491
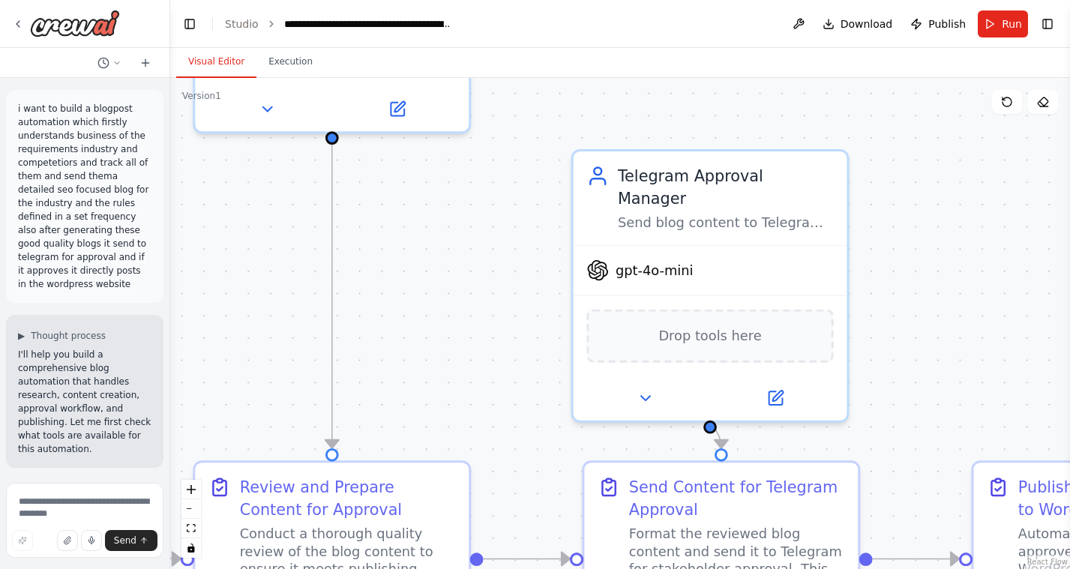
click at [882, 204] on div ".deletable-edge-delete-btn { width: 20px; height: 20px; border: 0px solid #ffff…" at bounding box center [620, 323] width 900 height 491
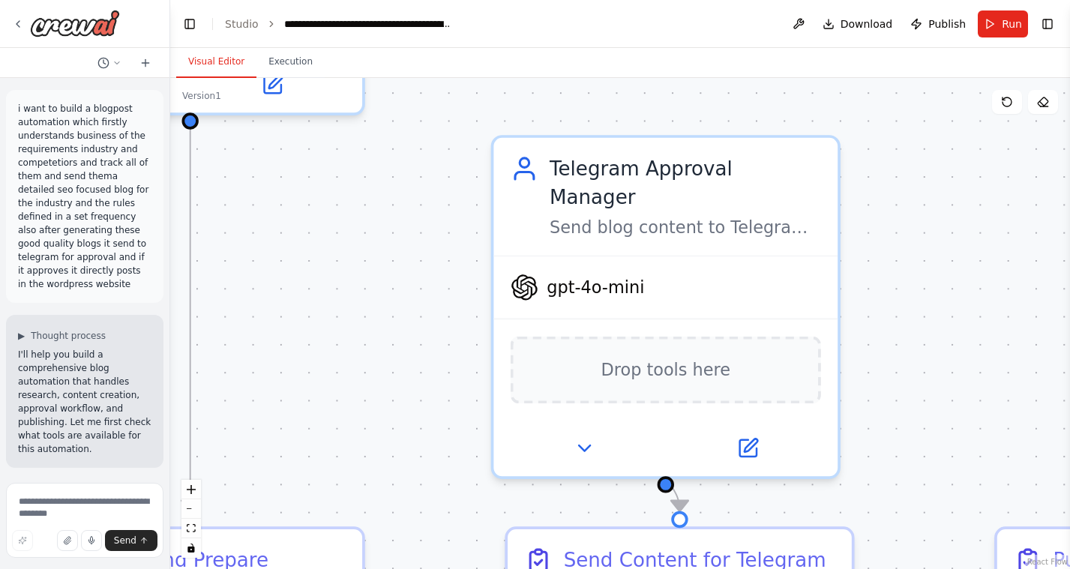
click at [882, 204] on div ".deletable-edge-delete-btn { width: 20px; height: 20px; border: 0px solid #ffff…" at bounding box center [620, 323] width 900 height 491
